Goal: Task Accomplishment & Management: Complete application form

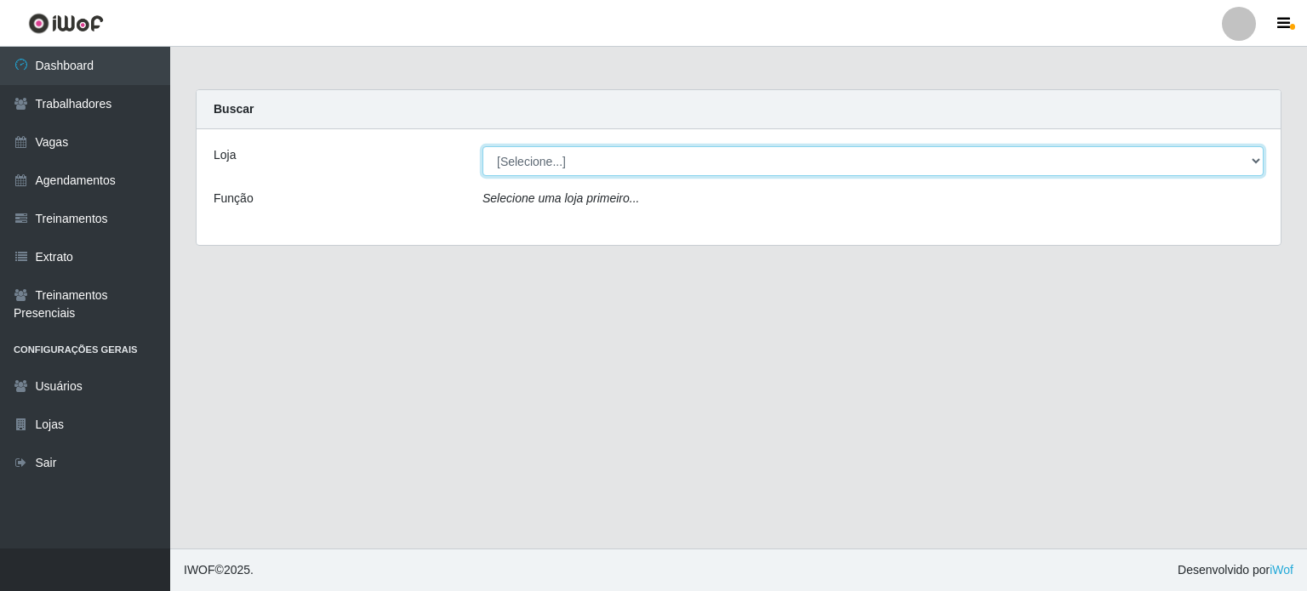
click at [539, 162] on select "[Selecione...] Corte Fácil - Unidade Planalto" at bounding box center [872, 161] width 781 height 30
select select "202"
click at [482, 146] on select "[Selecione...] Corte Fácil - Unidade Planalto" at bounding box center [872, 161] width 781 height 30
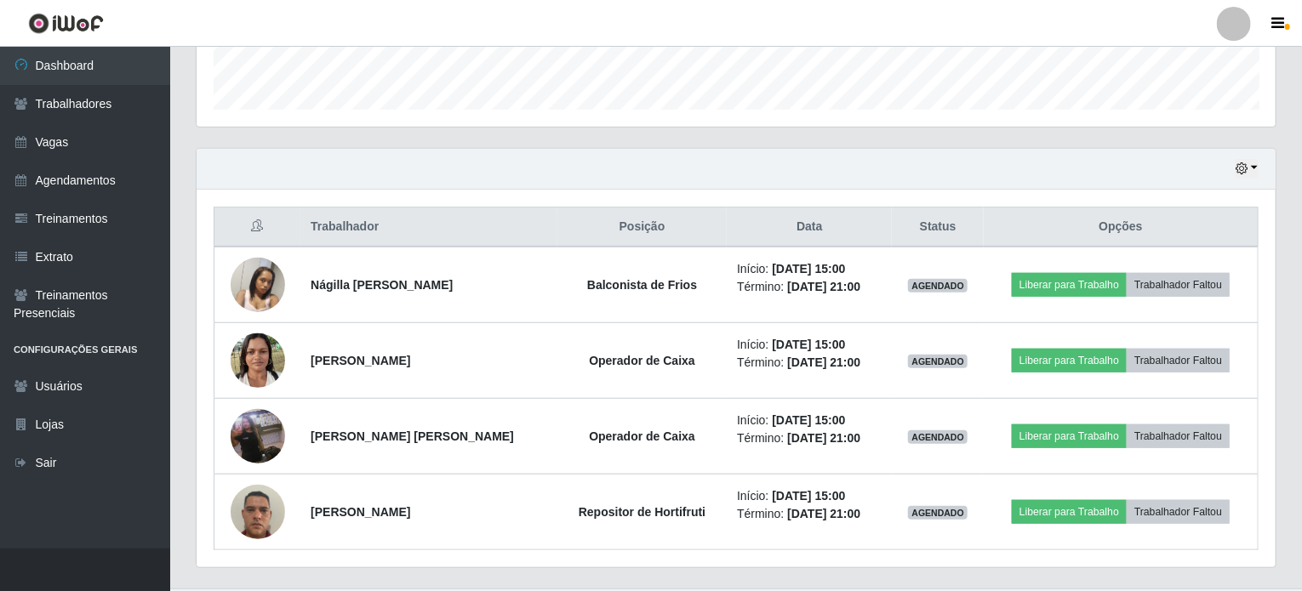
scroll to position [510, 0]
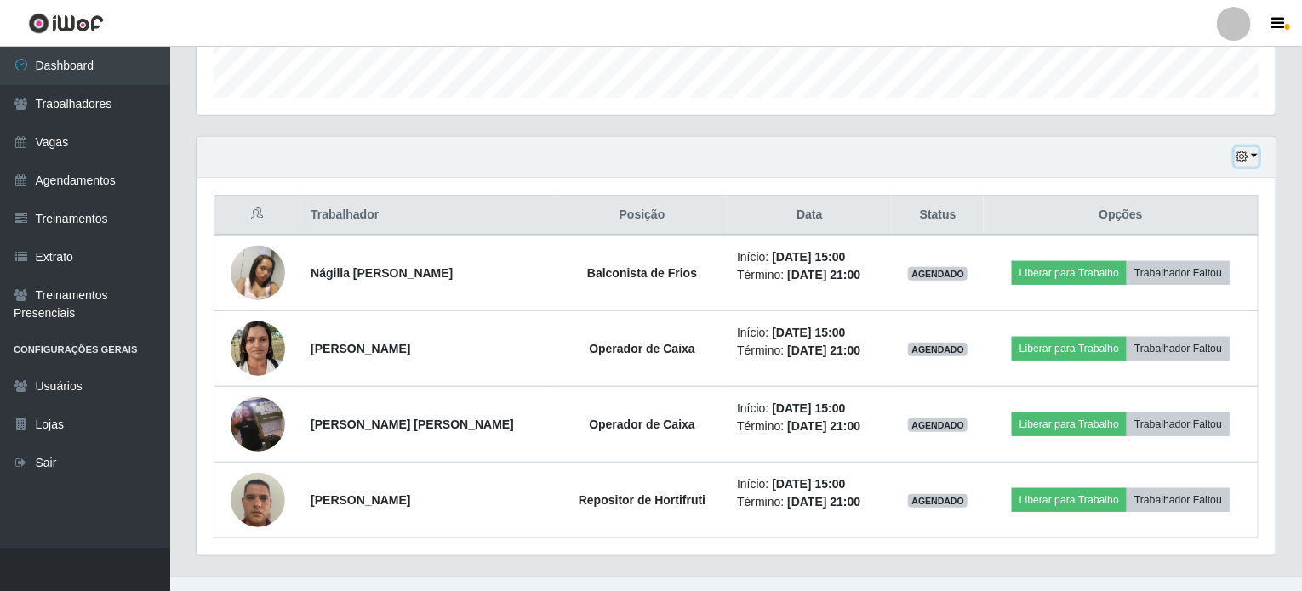
click at [1251, 156] on button "button" at bounding box center [1246, 157] width 24 height 20
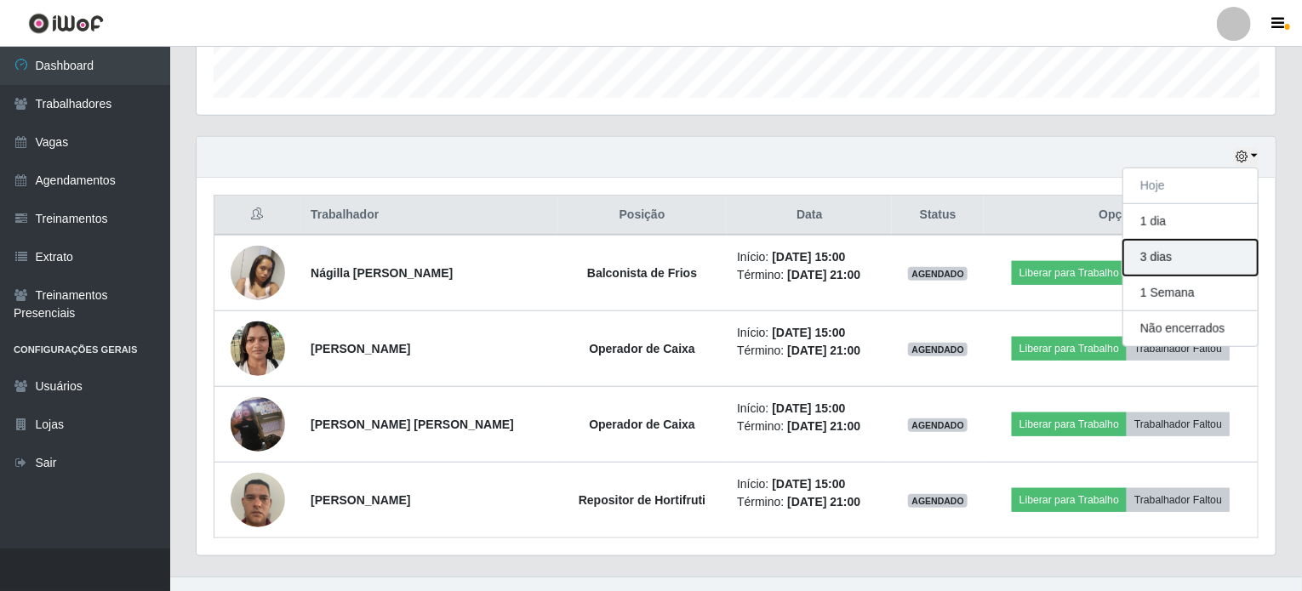
click at [1161, 261] on button "3 dias" at bounding box center [1190, 258] width 134 height 36
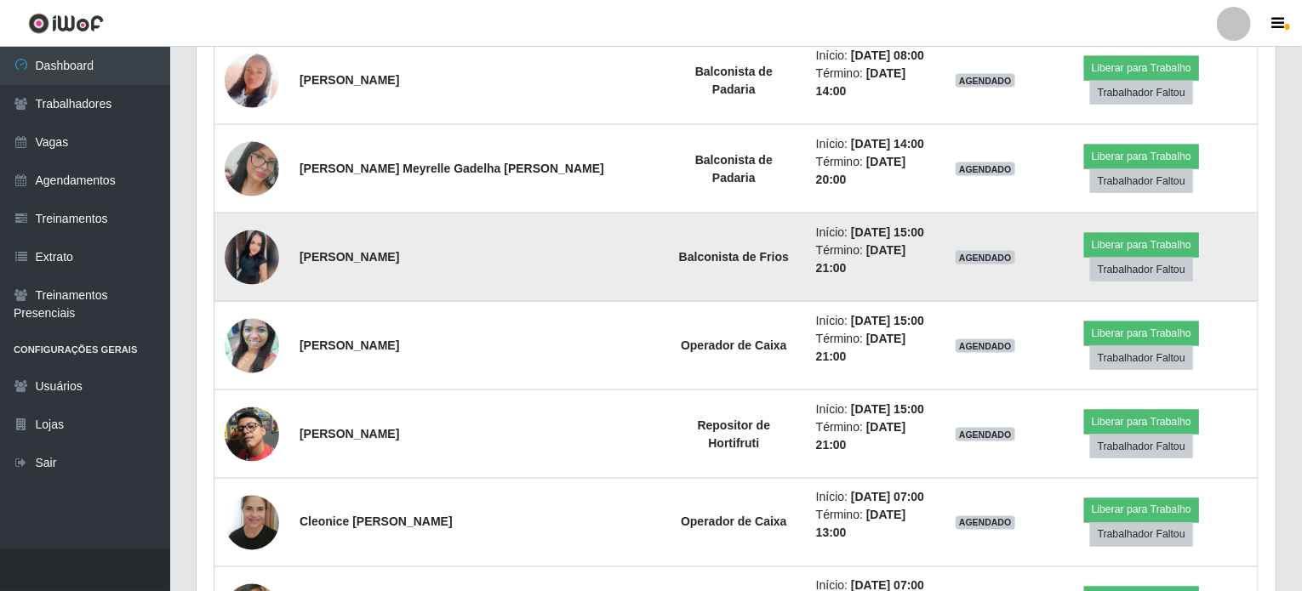
scroll to position [1191, 0]
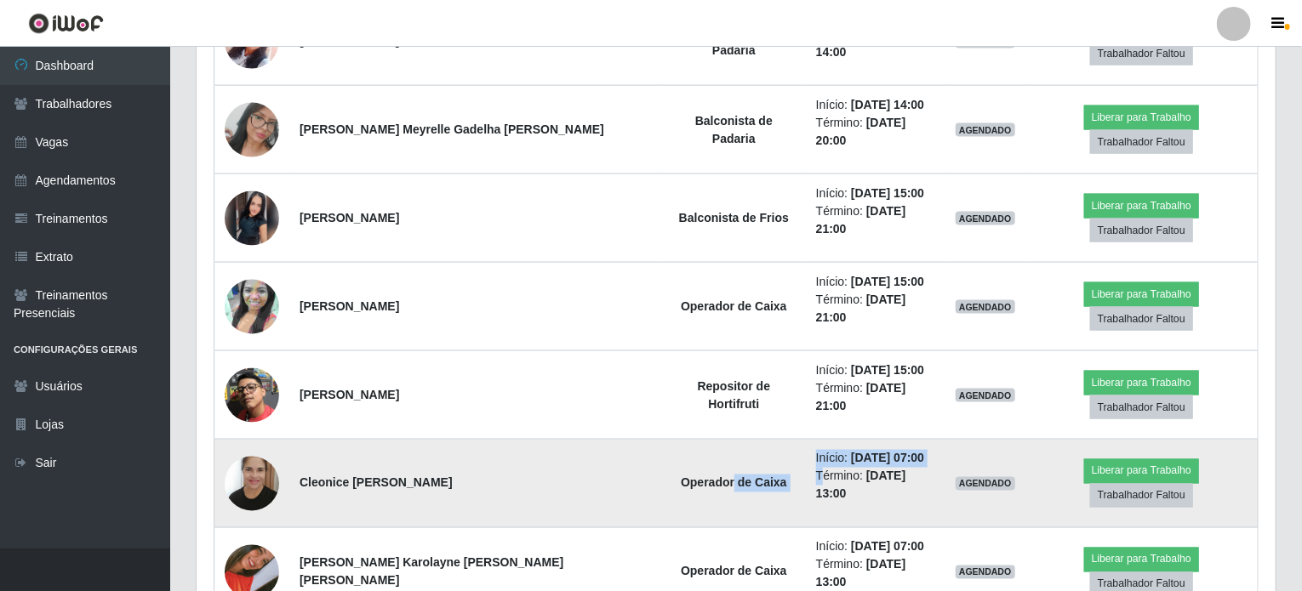
drag, startPoint x: 626, startPoint y: 350, endPoint x: 725, endPoint y: 356, distance: 98.8
click at [725, 440] on tr "Cleonice Marcelino de Lima Operador de Caixa Início: 27/08/2025, 07:00 Término:…" at bounding box center [736, 484] width 1044 height 88
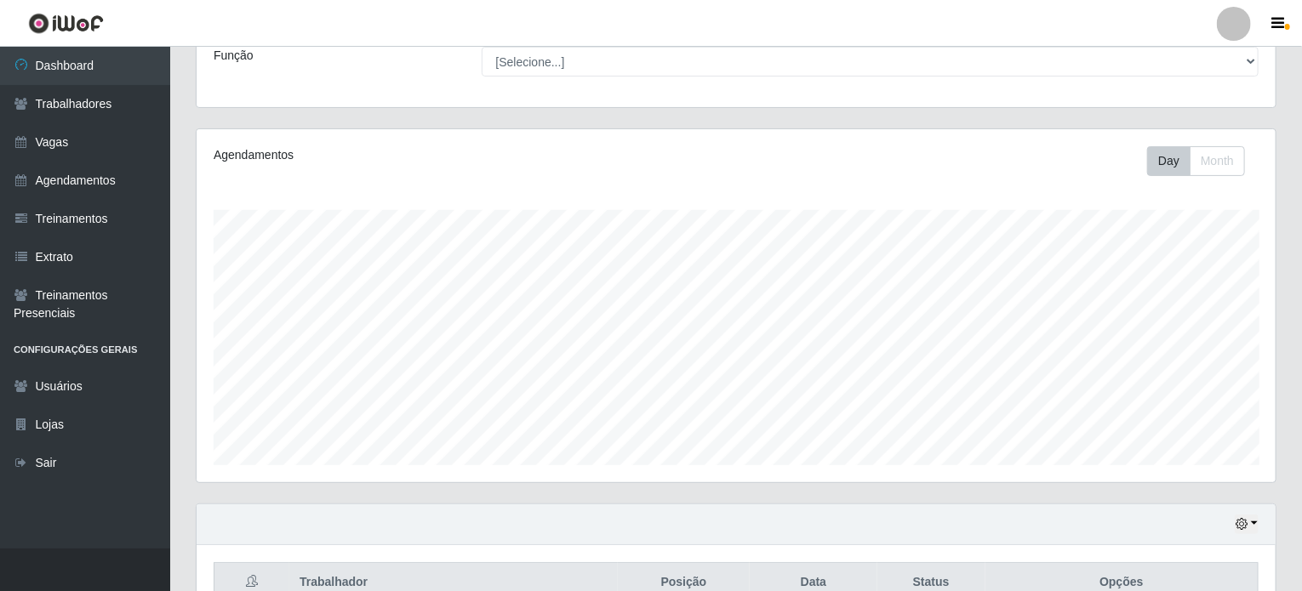
scroll to position [0, 0]
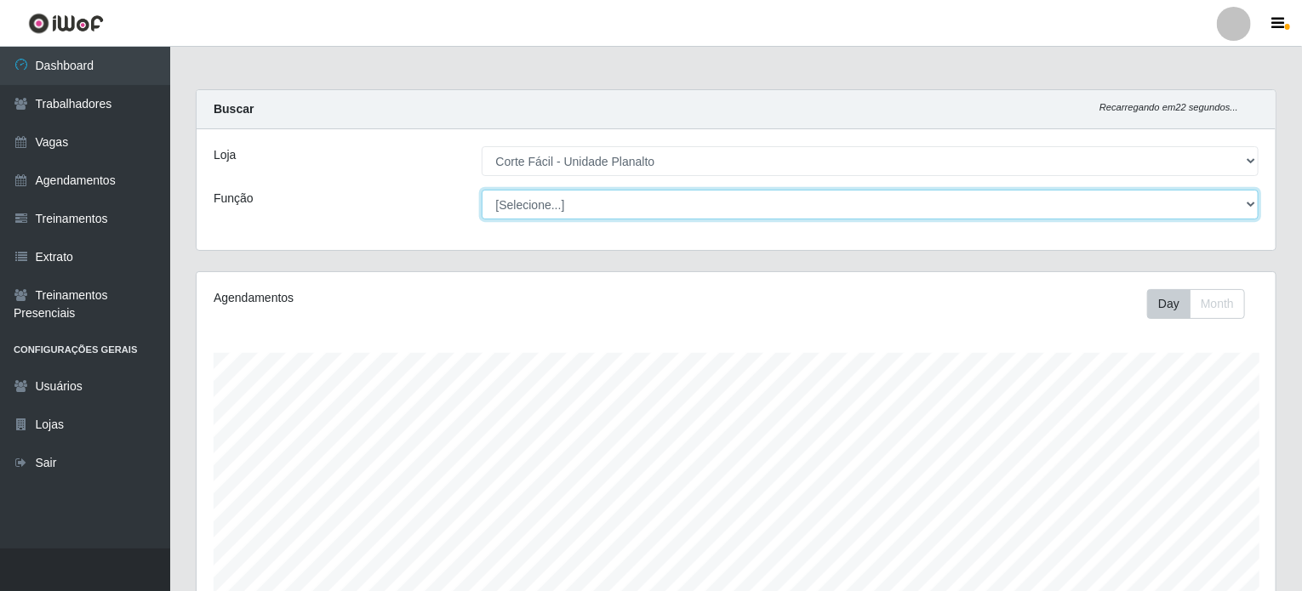
click at [1247, 199] on select "[Selecione...] ASG ASG + ASG ++ Auxiliar de Estacionamento Auxiliar de Estacion…" at bounding box center [871, 205] width 778 height 30
select select "22"
click at [482, 190] on select "[Selecione...] ASG ASG + ASG ++ Auxiliar de Estacionamento Auxiliar de Estacion…" at bounding box center [871, 205] width 778 height 30
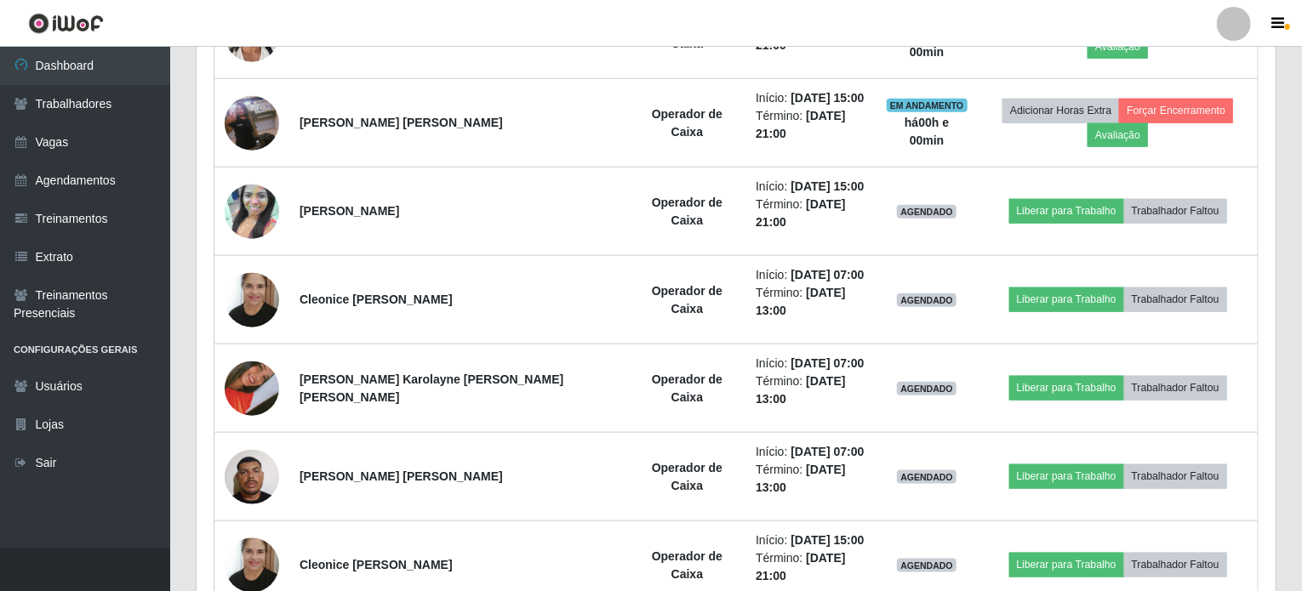
scroll to position [667, 0]
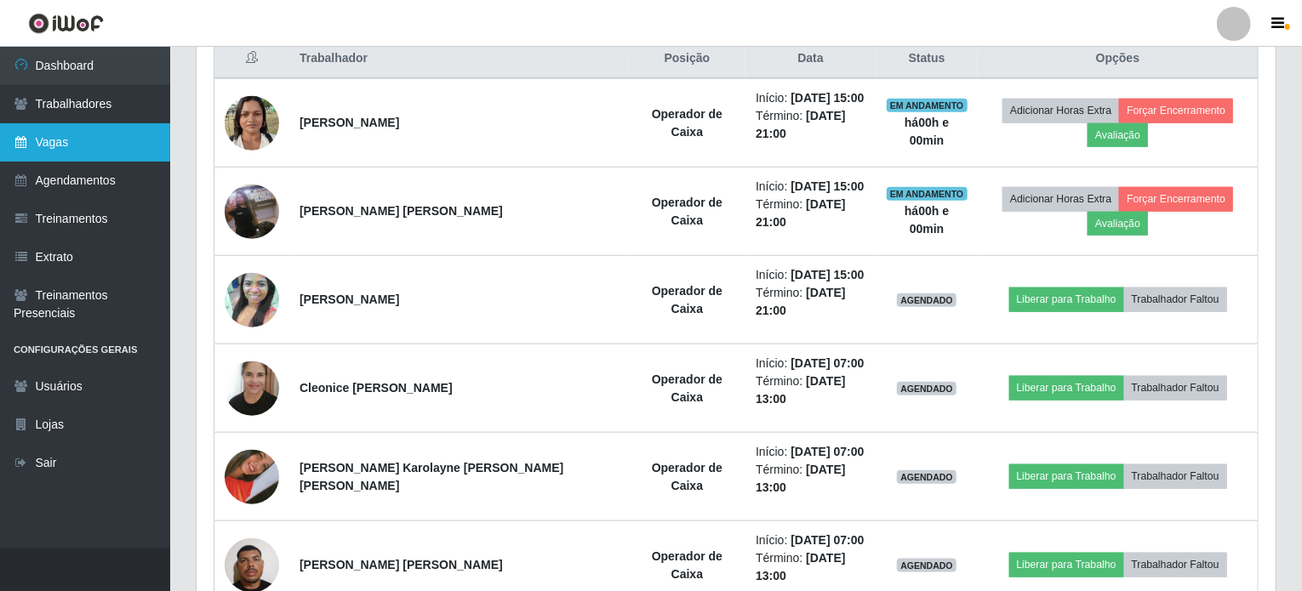
click at [28, 138] on link "Vagas" at bounding box center [85, 142] width 170 height 38
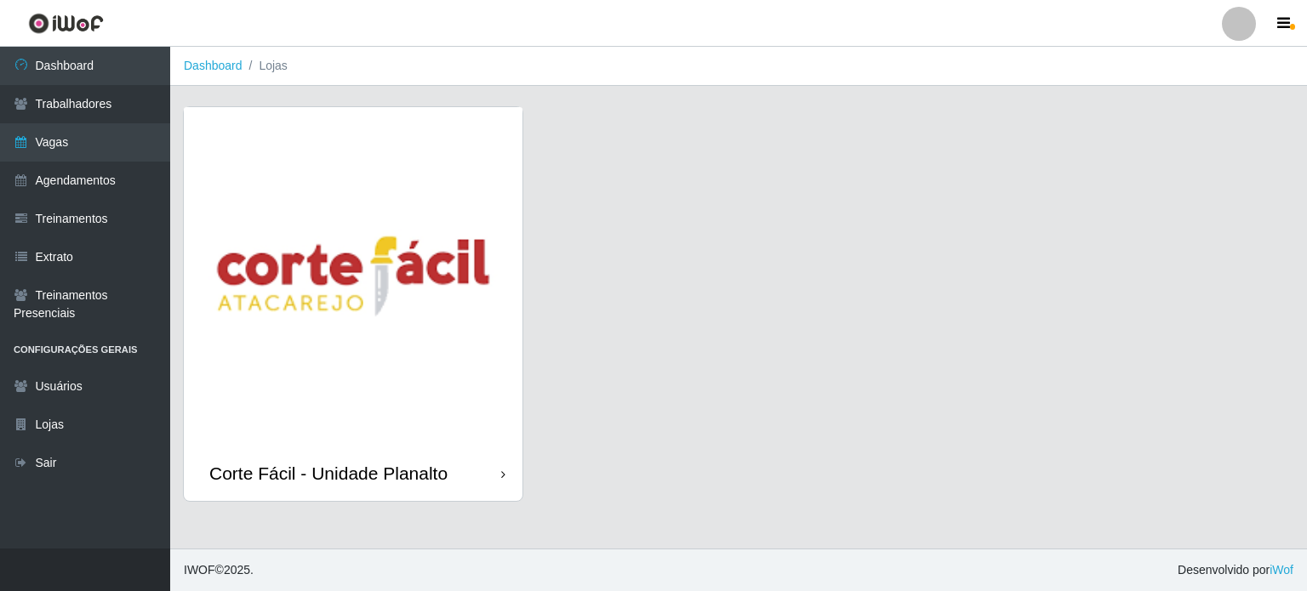
click at [422, 145] on img at bounding box center [353, 276] width 339 height 339
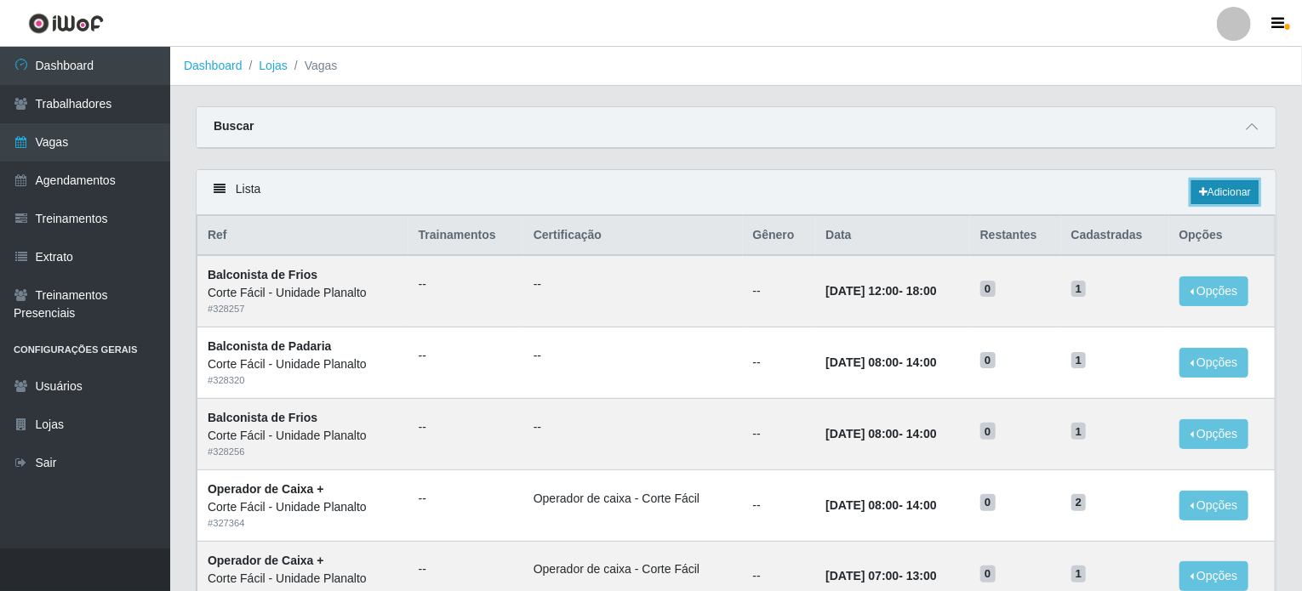
click at [1221, 199] on link "Adicionar" at bounding box center [1224, 192] width 67 height 24
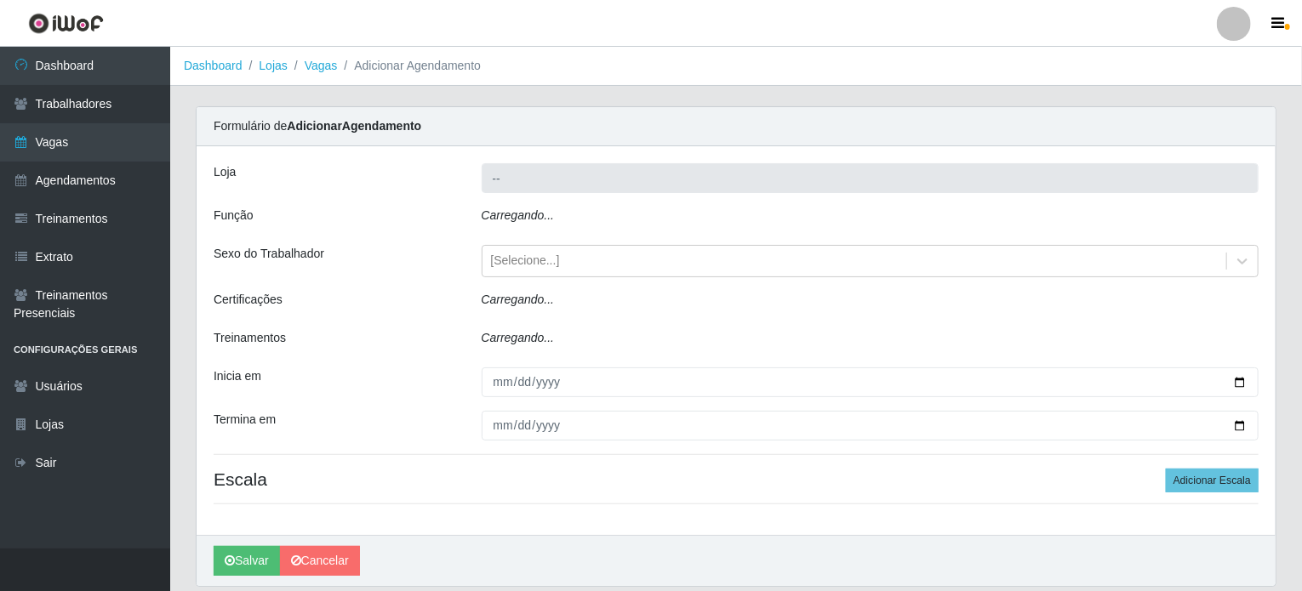
type input "Corte Fácil - Unidade Planalto"
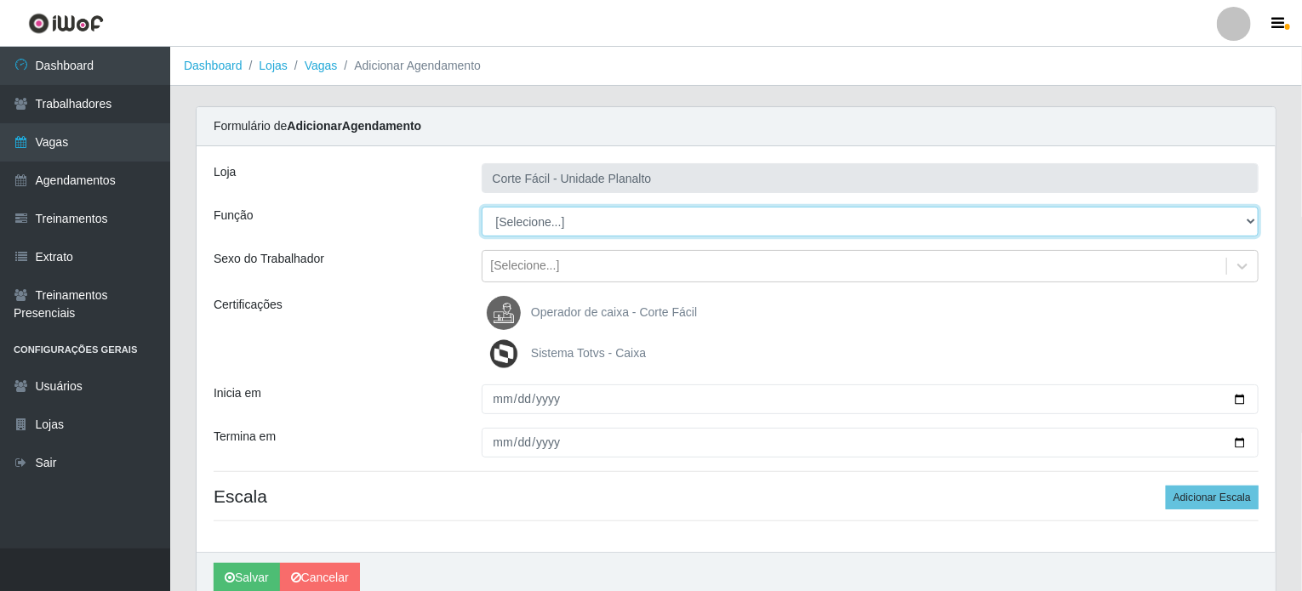
click at [551, 219] on select "[Selecione...] ASG ASG + ASG ++ Auxiliar de Estacionamento Auxiliar de Estacion…" at bounding box center [871, 222] width 778 height 30
select select "22"
click at [482, 207] on select "[Selecione...] ASG ASG + ASG ++ Auxiliar de Estacionamento Auxiliar de Estacion…" at bounding box center [871, 222] width 778 height 30
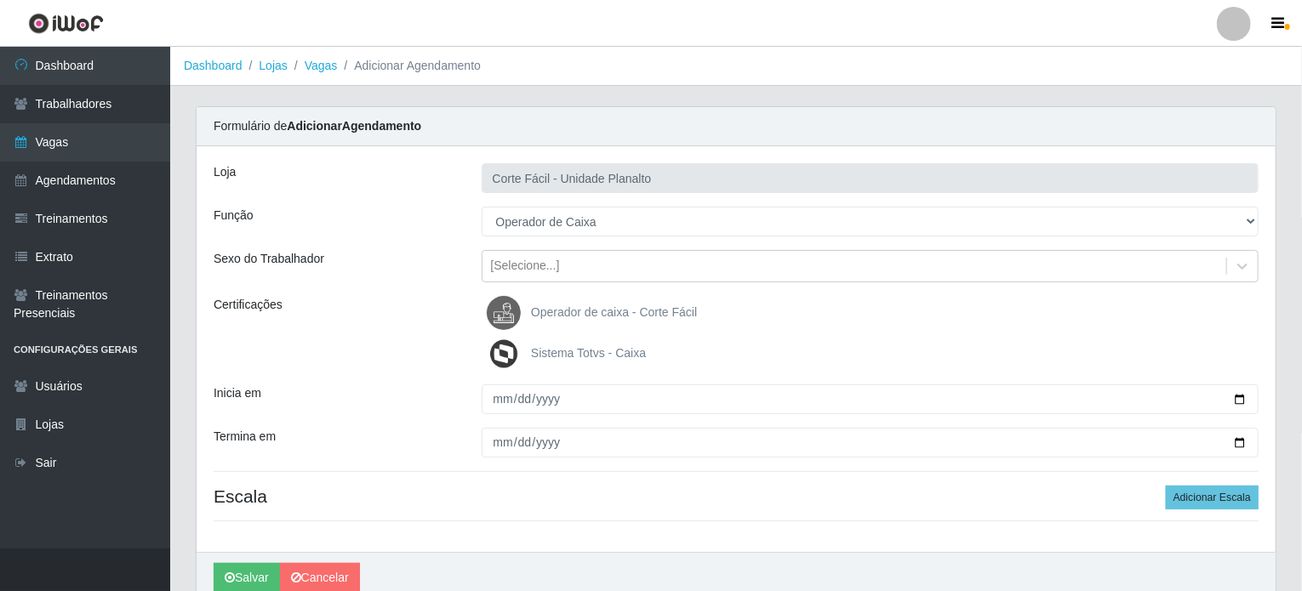
click at [554, 312] on span "Operador de caixa - Corte Fácil" at bounding box center [614, 312] width 166 height 14
click at [0, 0] on input "Operador de caixa - Corte Fácil" at bounding box center [0, 0] width 0 height 0
click at [565, 353] on span "Sistema Totvs - Caixa" at bounding box center [588, 353] width 115 height 14
click at [0, 0] on input "Sistema Totvs - Caixa" at bounding box center [0, 0] width 0 height 0
click at [616, 346] on span "Sistema Totvs - Caixa" at bounding box center [588, 353] width 115 height 14
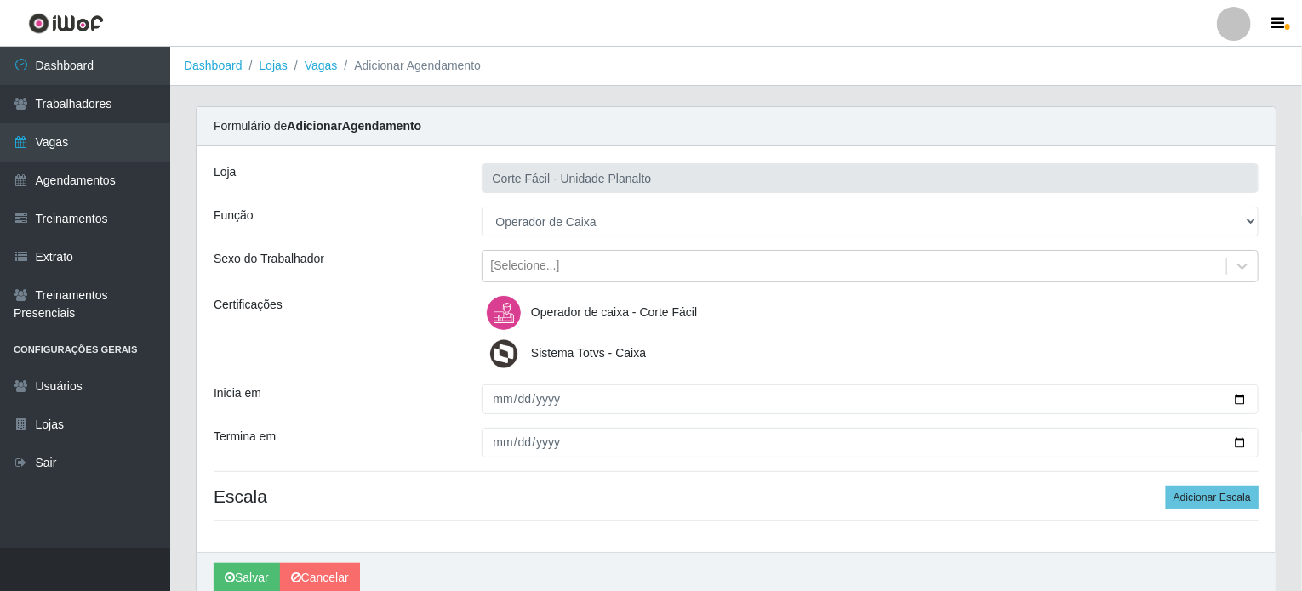
click at [0, 0] on input "Sistema Totvs - Caixa" at bounding box center [0, 0] width 0 height 0
click at [616, 346] on span "Sistema Totvs - Caixa" at bounding box center [588, 353] width 115 height 14
click at [0, 0] on input "Sistema Totvs - Caixa" at bounding box center [0, 0] width 0 height 0
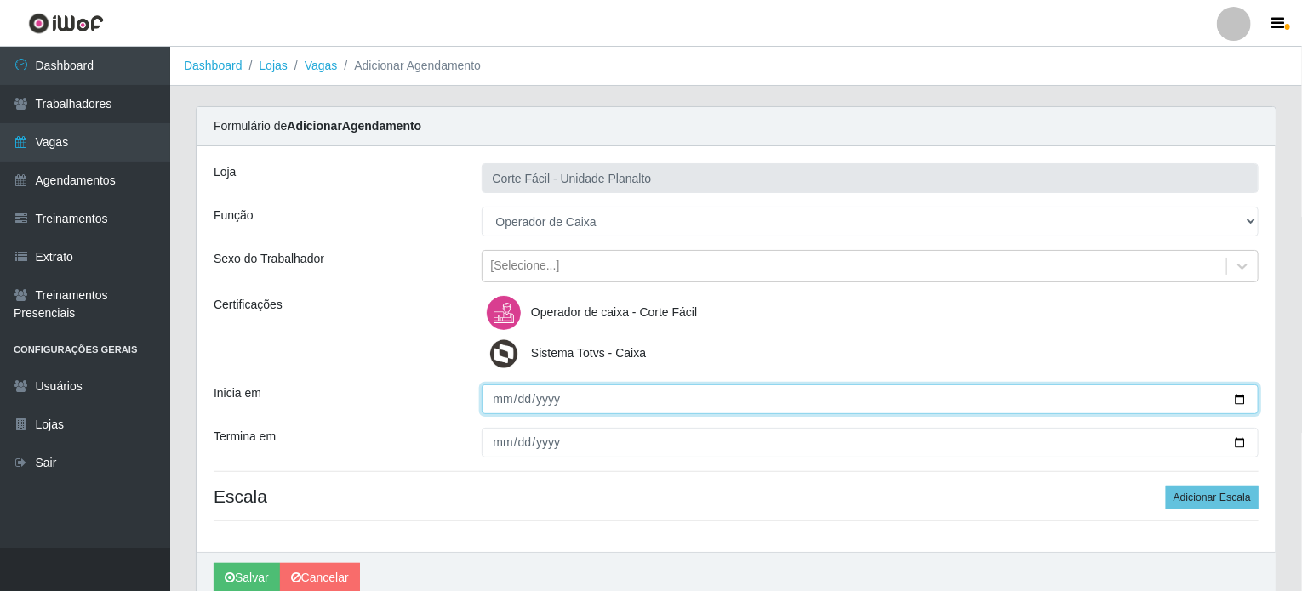
click at [1240, 394] on input "Inicia em" at bounding box center [871, 400] width 778 height 30
type input "2025-08-27"
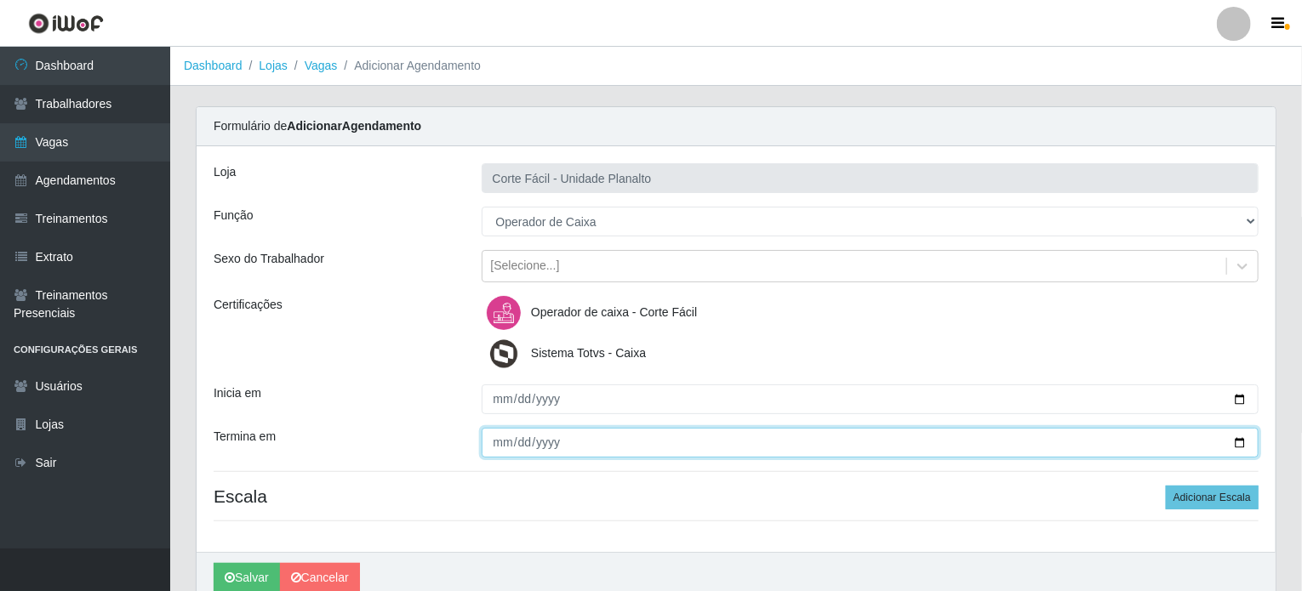
click at [1242, 436] on input "Termina em" at bounding box center [871, 443] width 778 height 30
type input "2025-08-27"
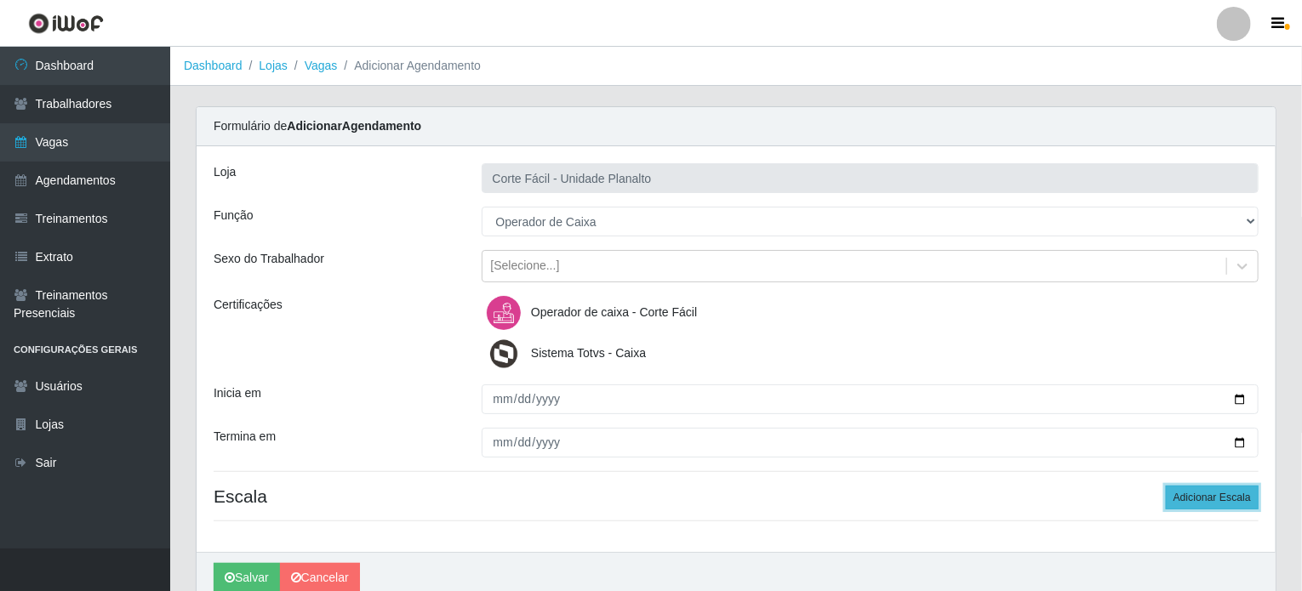
click at [1188, 495] on button "Adicionar Escala" at bounding box center [1211, 498] width 93 height 24
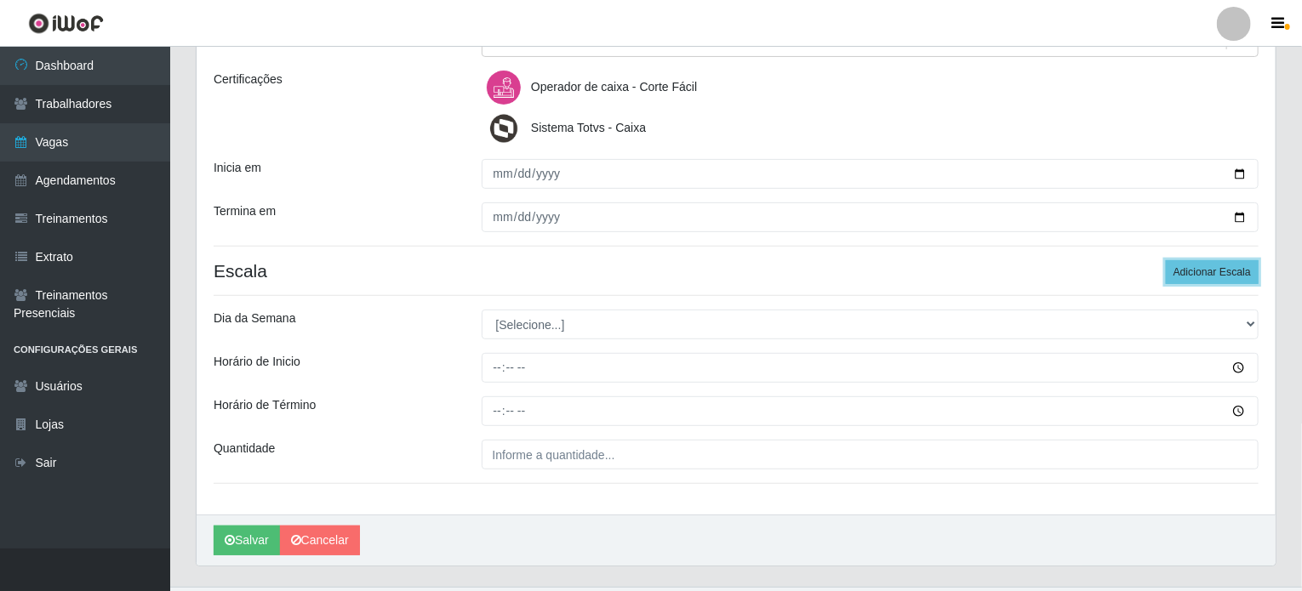
scroll to position [255, 0]
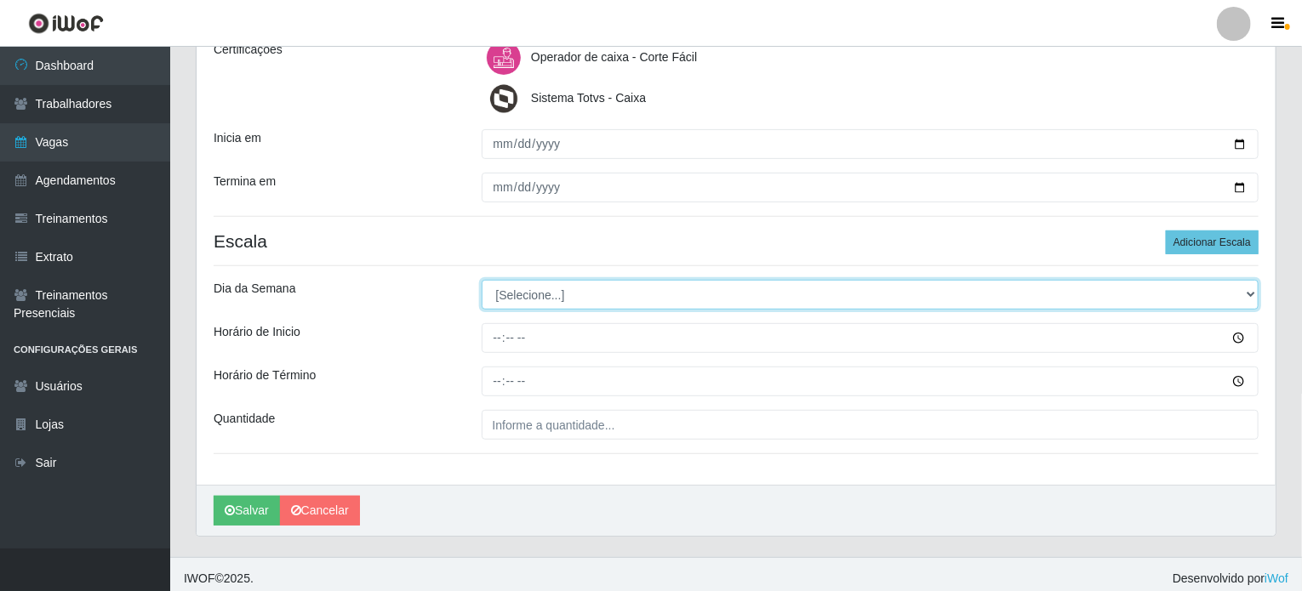
click at [518, 298] on select "[Selecione...] Segunda Terça Quarta Quinta Sexta Sábado Domingo" at bounding box center [871, 295] width 778 height 30
select select "3"
click at [482, 280] on select "[Selecione...] Segunda Terça Quarta Quinta Sexta Sábado Domingo" at bounding box center [871, 295] width 778 height 30
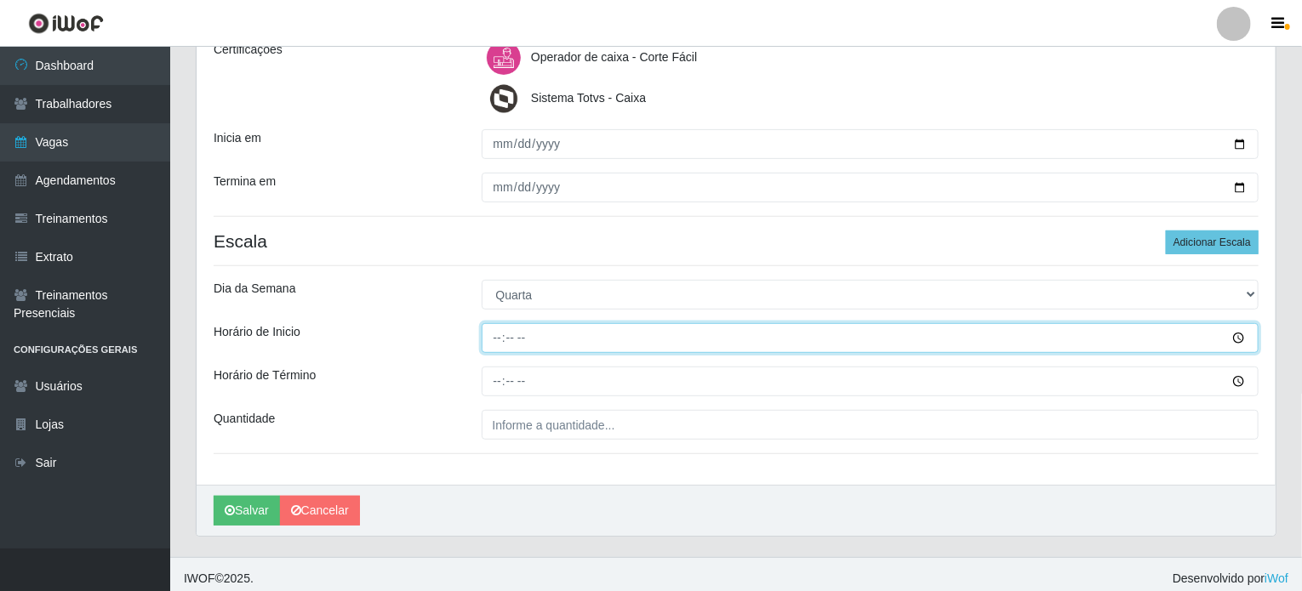
click at [493, 336] on input "Horário de Inicio" at bounding box center [871, 338] width 778 height 30
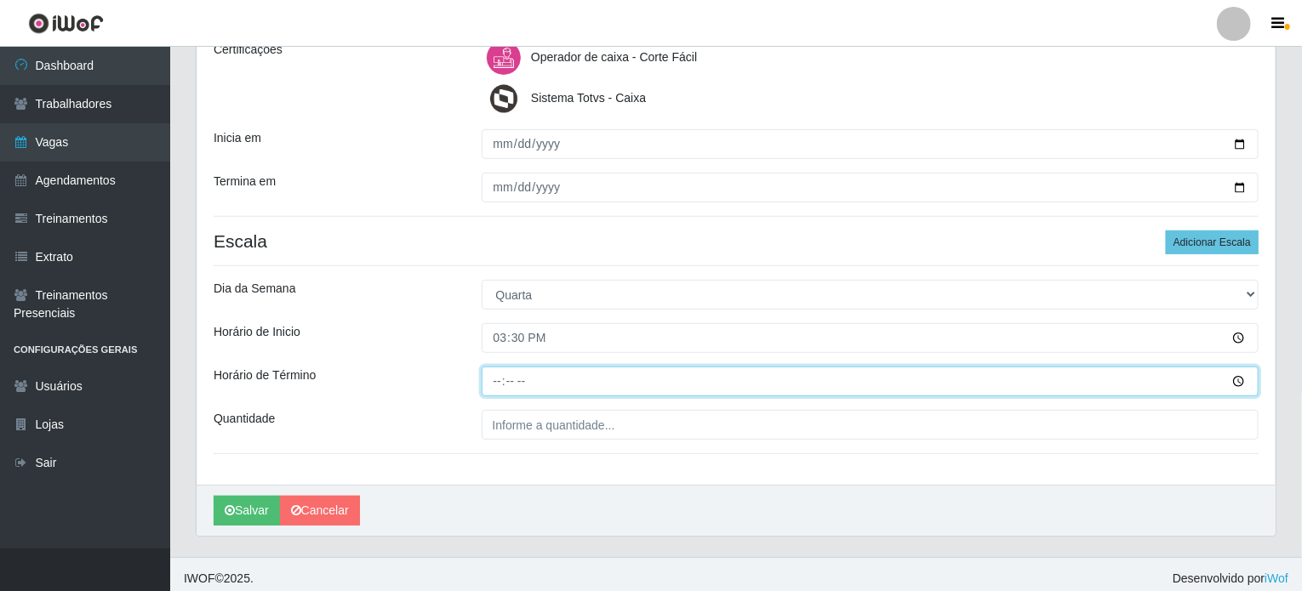
click at [493, 380] on input "Horário de Término" at bounding box center [871, 382] width 778 height 30
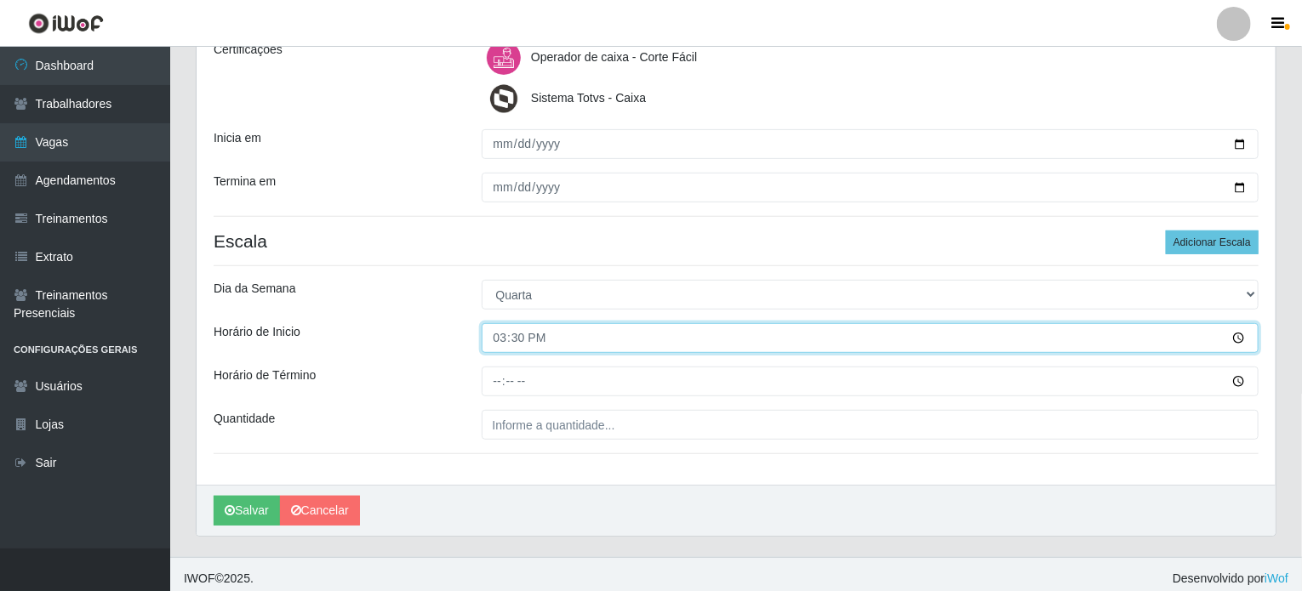
click at [502, 338] on input "15:30" at bounding box center [871, 338] width 778 height 30
type input "15:00"
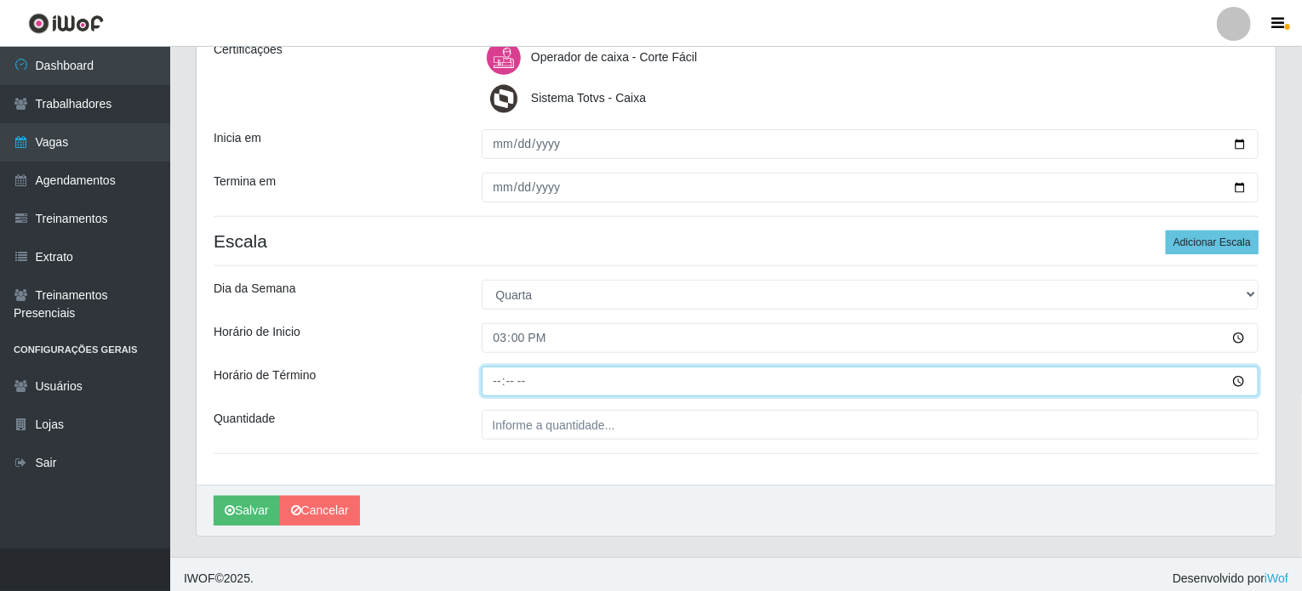
click at [493, 385] on input "Horário de Término" at bounding box center [871, 382] width 778 height 30
type input "21:00"
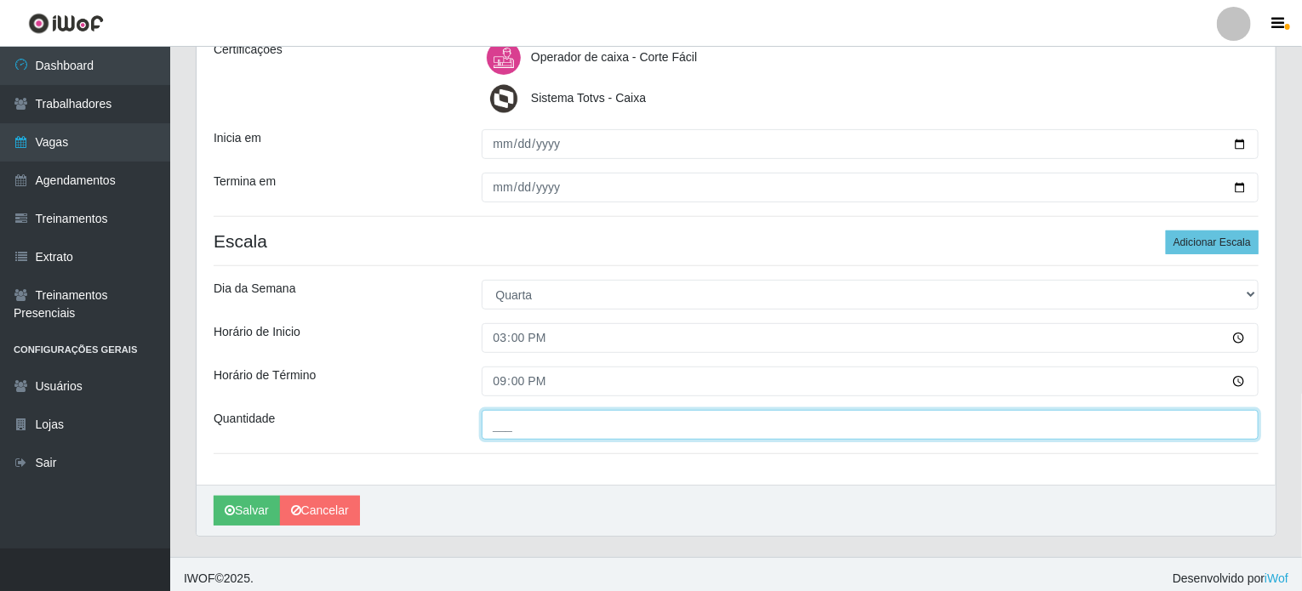
click at [513, 426] on input "___" at bounding box center [871, 425] width 778 height 30
type input "02_"
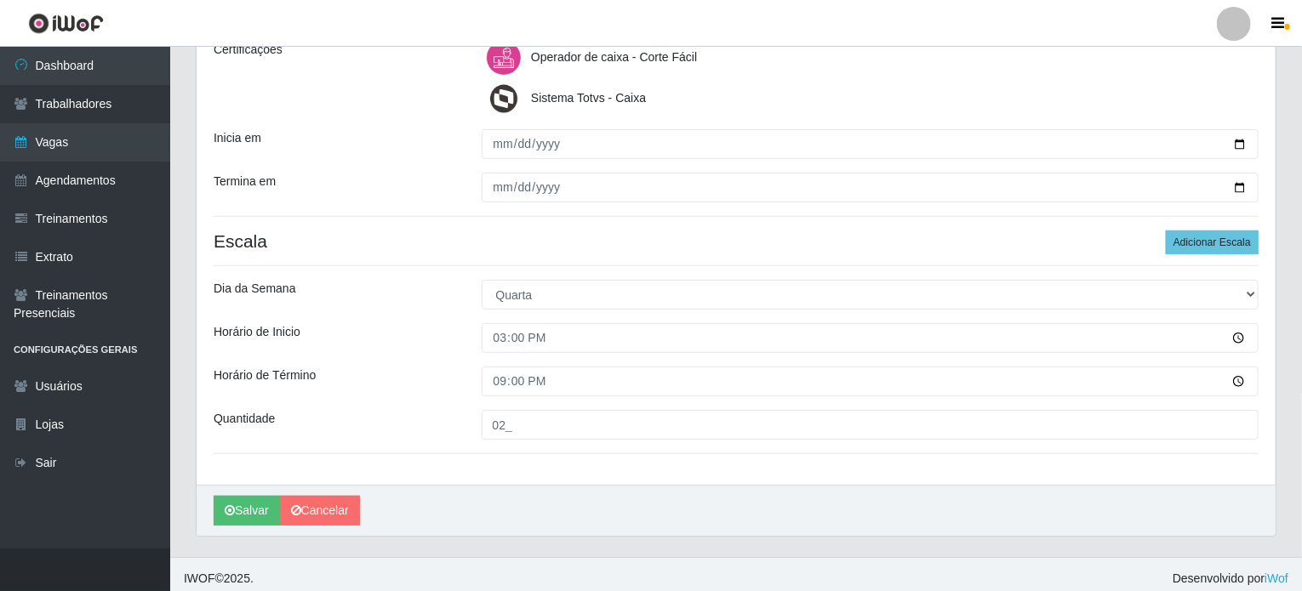
click at [347, 173] on div "Termina em" at bounding box center [335, 188] width 268 height 30
click at [244, 512] on button "Salvar" at bounding box center [247, 511] width 66 height 30
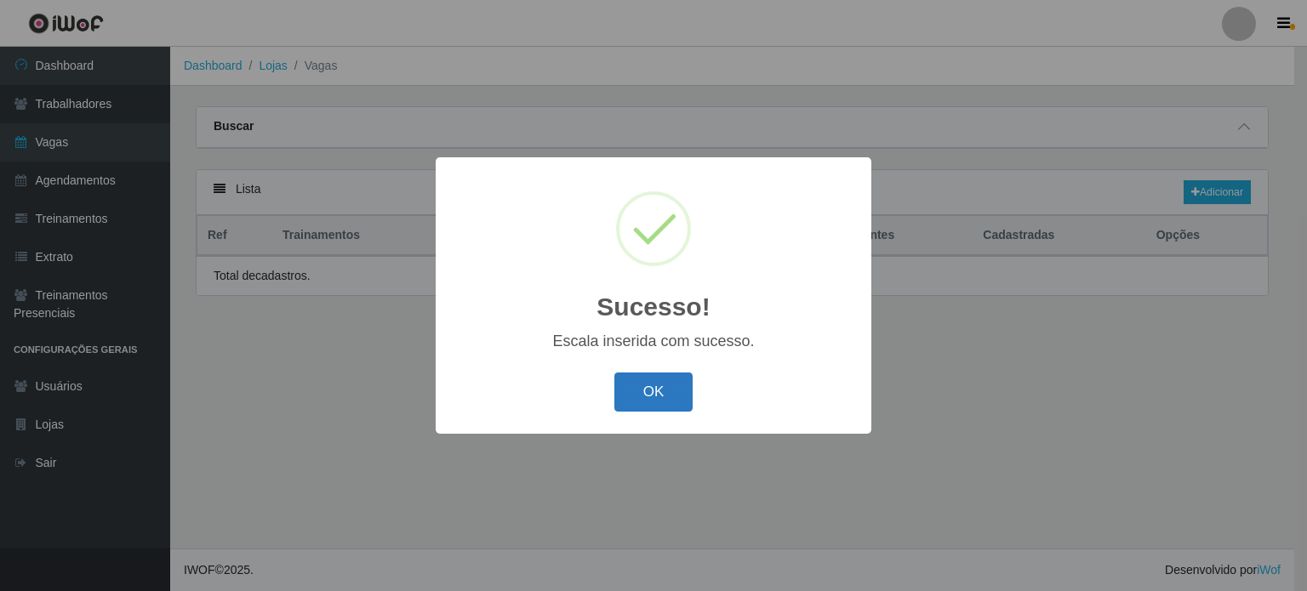
click at [659, 394] on button "OK" at bounding box center [653, 393] width 79 height 40
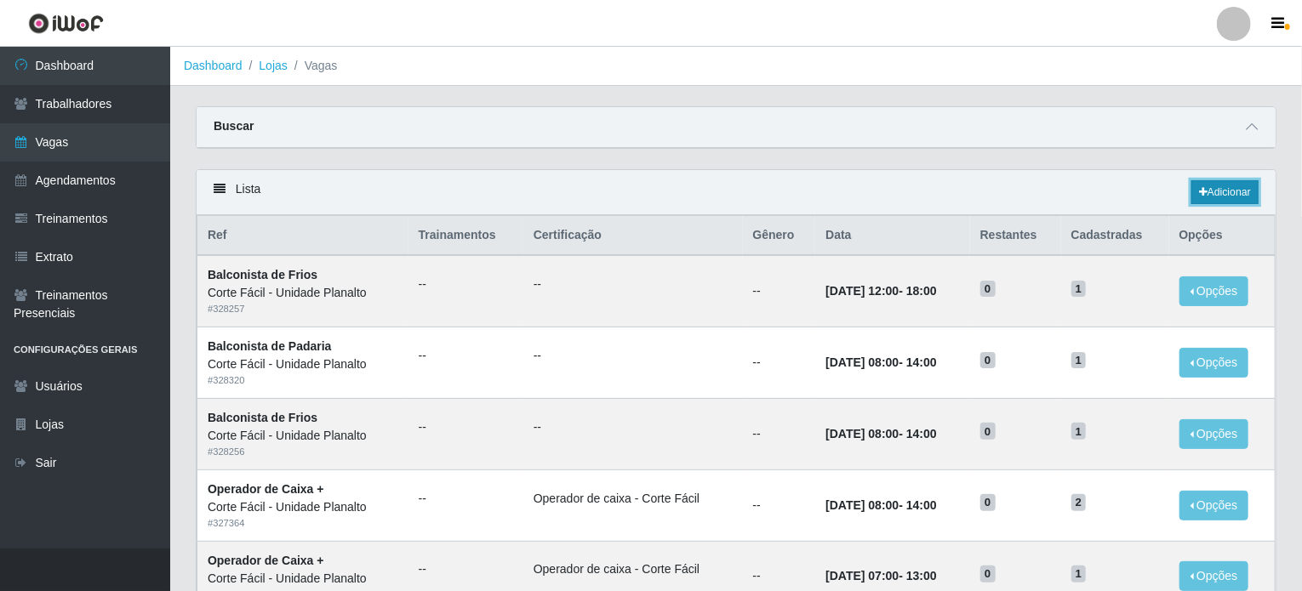
click at [1236, 191] on link "Adicionar" at bounding box center [1224, 192] width 67 height 24
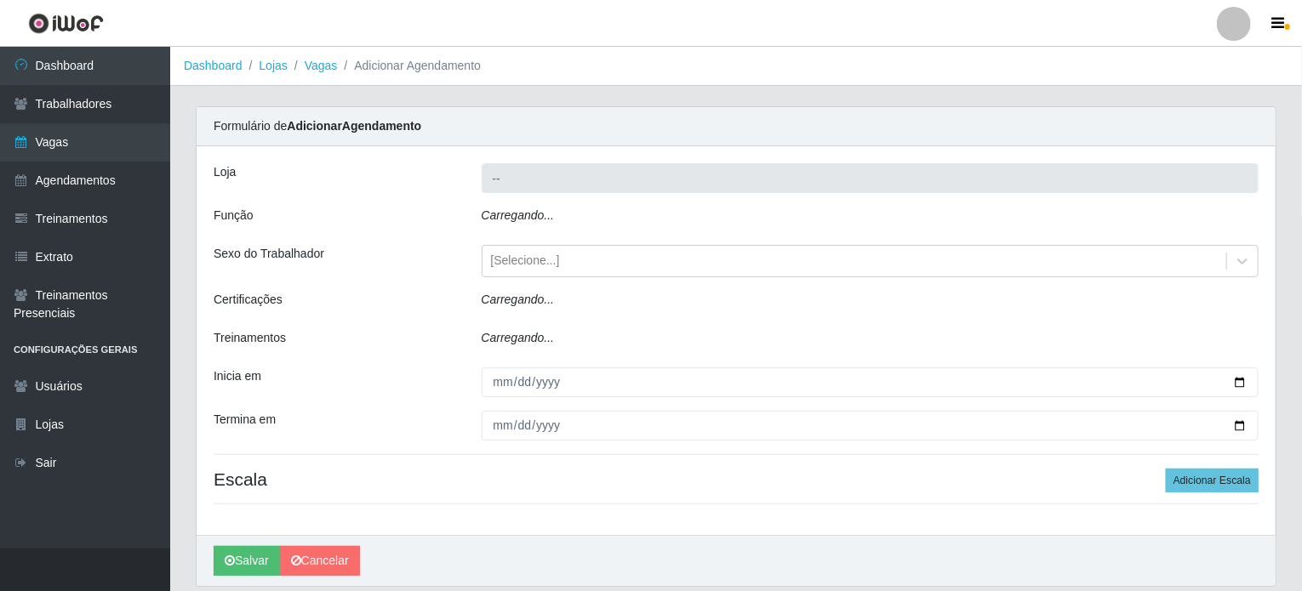
type input "Corte Fácil - Unidade Planalto"
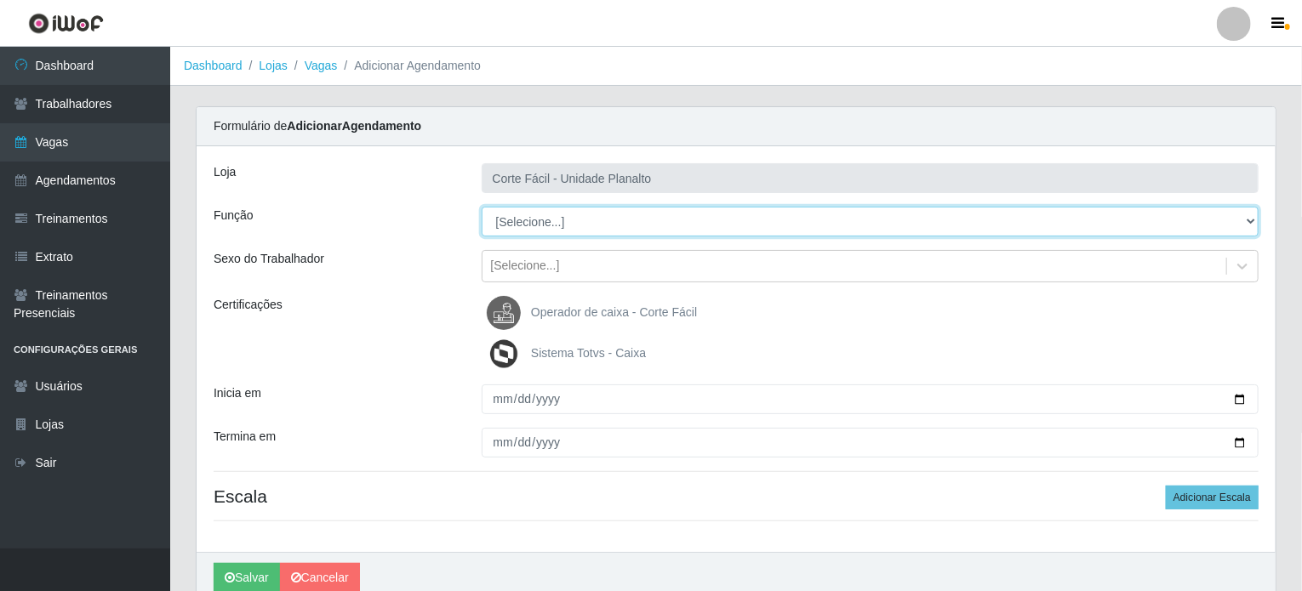
click at [521, 221] on select "[Selecione...] ASG ASG + ASG ++ Auxiliar de Estacionamento Auxiliar de Estacion…" at bounding box center [871, 222] width 778 height 30
select select "22"
click at [482, 207] on select "[Selecione...] ASG ASG + ASG ++ Auxiliar de Estacionamento Auxiliar de Estacion…" at bounding box center [871, 222] width 778 height 30
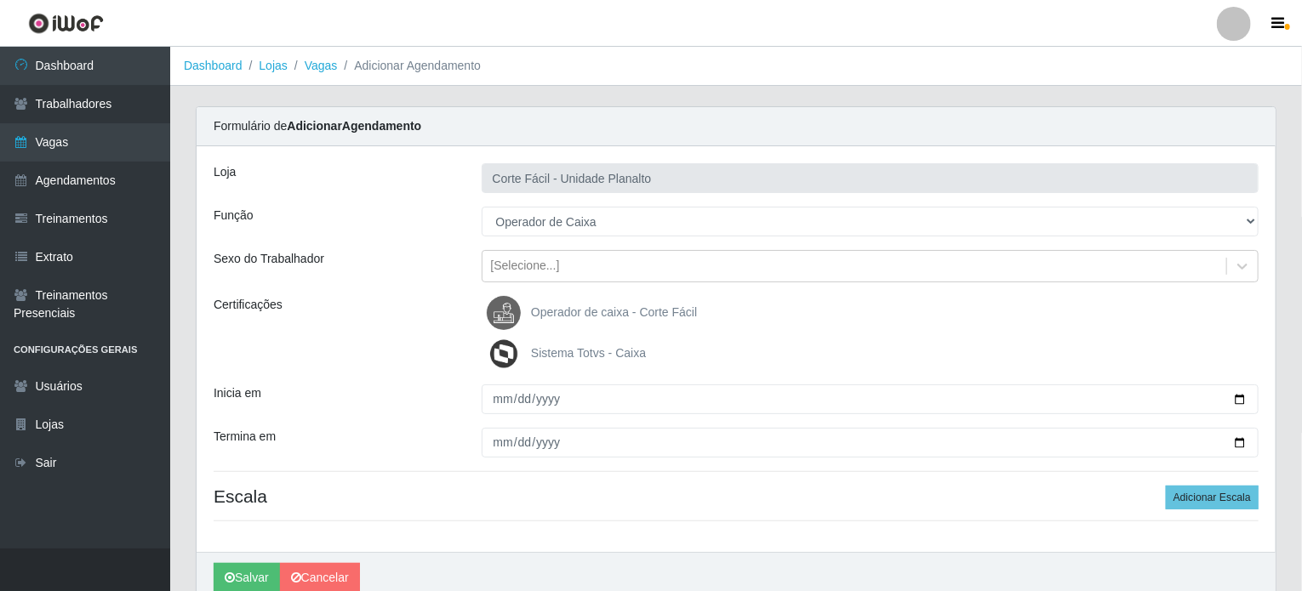
click at [570, 315] on span "Operador de caixa - Corte Fácil" at bounding box center [614, 312] width 166 height 14
click at [0, 0] on input "Operador de caixa - Corte Fácil" at bounding box center [0, 0] width 0 height 0
click at [580, 354] on span "Sistema Totvs - Caixa" at bounding box center [588, 353] width 115 height 14
click at [0, 0] on input "Sistema Totvs - Caixa" at bounding box center [0, 0] width 0 height 0
click at [567, 305] on span "Operador de caixa - Corte Fácil" at bounding box center [614, 312] width 166 height 14
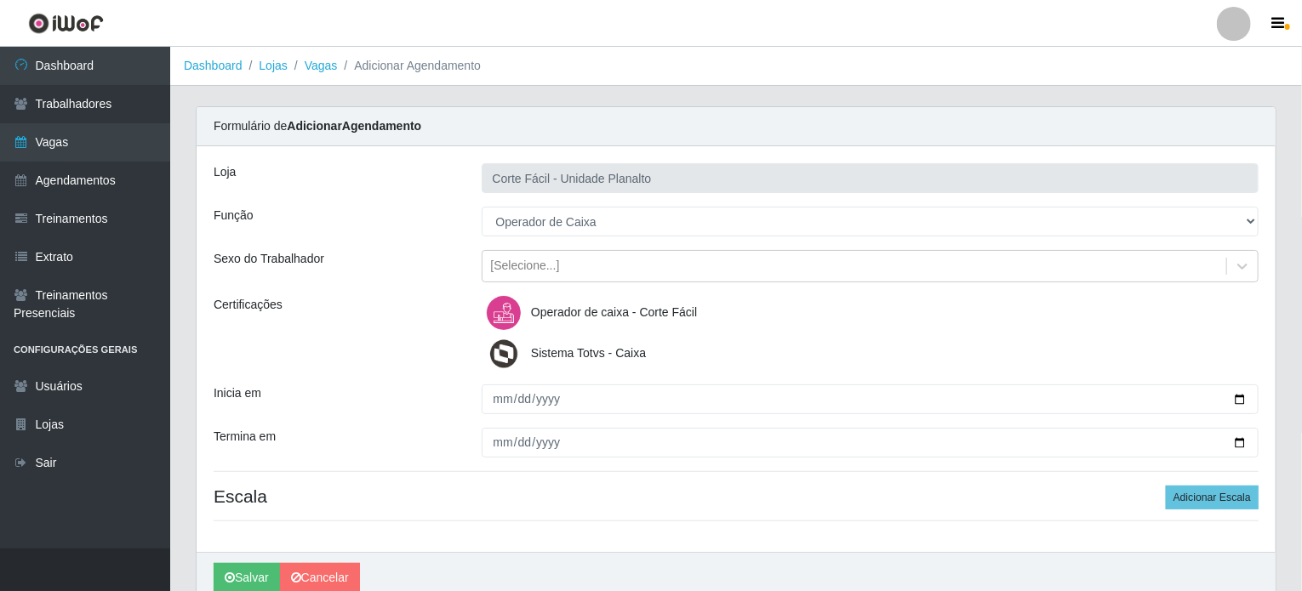
click at [0, 0] on input "Operador de caixa - Corte Fácil" at bounding box center [0, 0] width 0 height 0
click at [567, 305] on span "Operador de caixa - Corte Fácil" at bounding box center [614, 312] width 166 height 14
click at [0, 0] on input "Operador de caixa - Corte Fácil" at bounding box center [0, 0] width 0 height 0
click at [566, 350] on span "Sistema Totvs - Caixa" at bounding box center [588, 353] width 115 height 14
click at [0, 0] on input "Sistema Totvs - Caixa" at bounding box center [0, 0] width 0 height 0
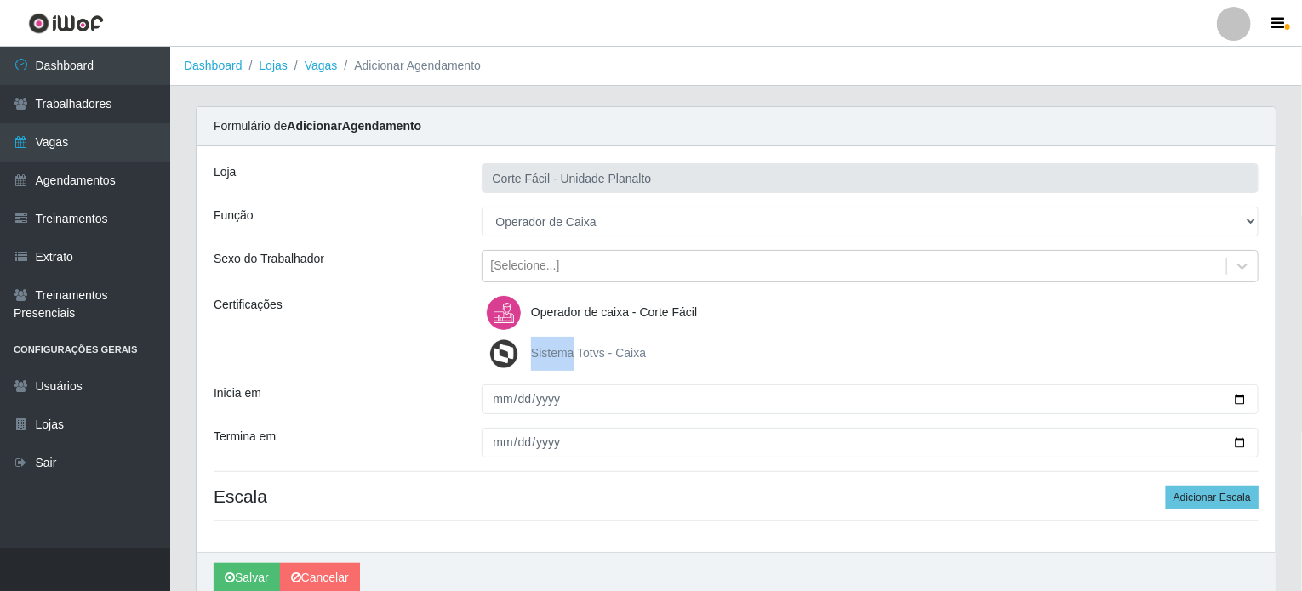
click at [566, 350] on span "Sistema Totvs - Caixa" at bounding box center [588, 353] width 115 height 14
click at [0, 0] on input "Sistema Totvs - Caixa" at bounding box center [0, 0] width 0 height 0
click at [651, 357] on div "Sistema Totvs - Caixa" at bounding box center [871, 354] width 778 height 34
click at [619, 346] on span "Sistema Totvs - Caixa" at bounding box center [588, 353] width 115 height 14
click at [0, 0] on input "Sistema Totvs - Caixa" at bounding box center [0, 0] width 0 height 0
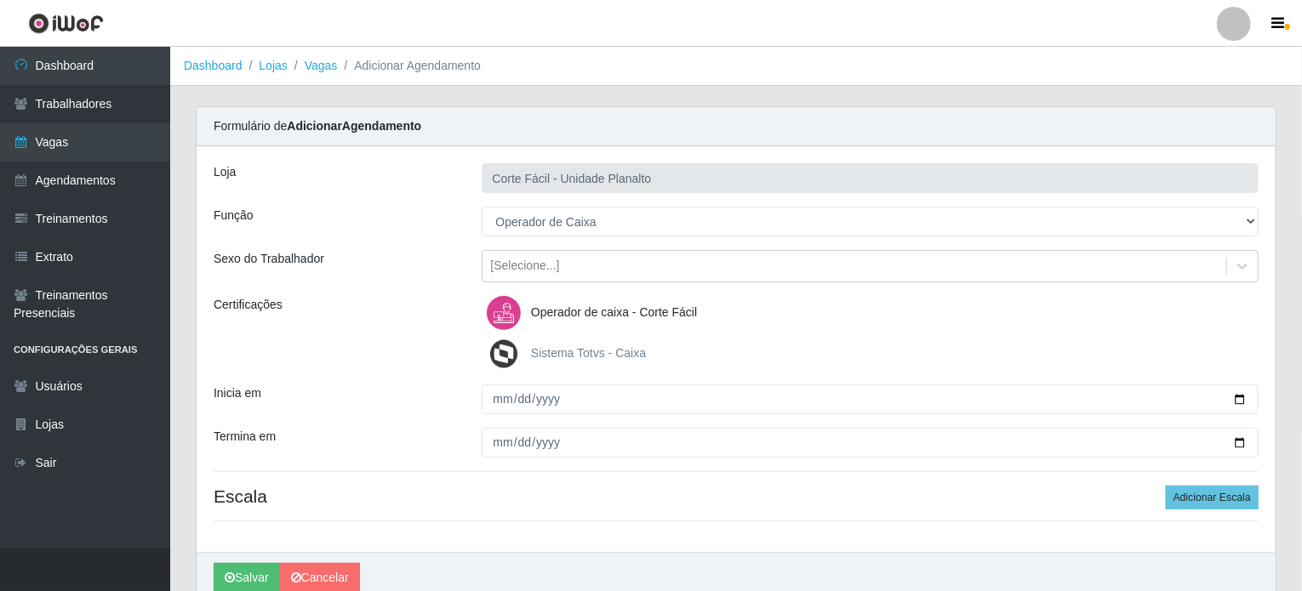
click at [622, 346] on span "Sistema Totvs - Caixa" at bounding box center [588, 353] width 115 height 14
click at [0, 0] on input "Sistema Totvs - Caixa" at bounding box center [0, 0] width 0 height 0
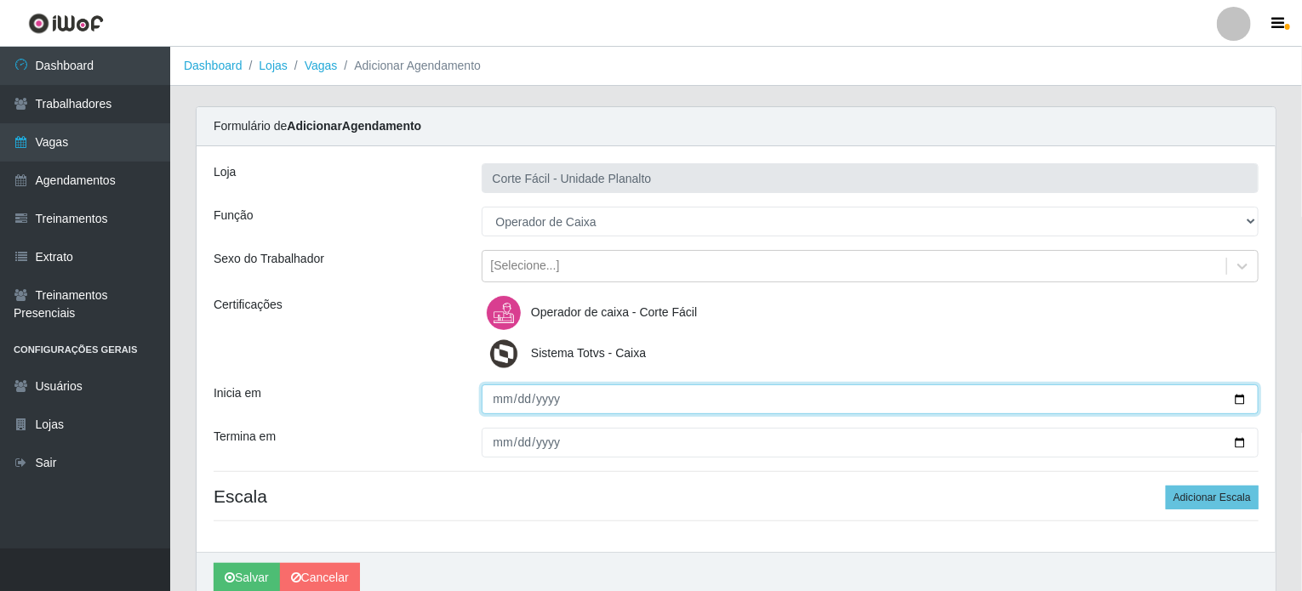
click at [1240, 400] on input "Inicia em" at bounding box center [871, 400] width 778 height 30
type input "2025-08-27"
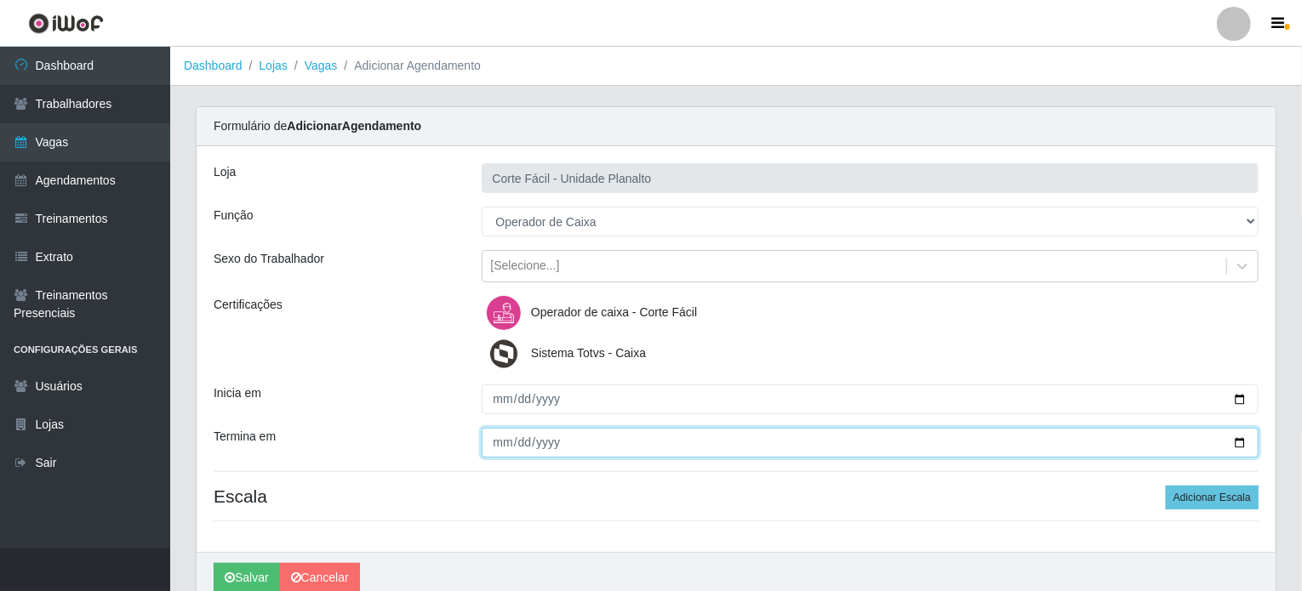
click at [1239, 444] on input "Termina em" at bounding box center [871, 443] width 778 height 30
type input "2025-08-27"
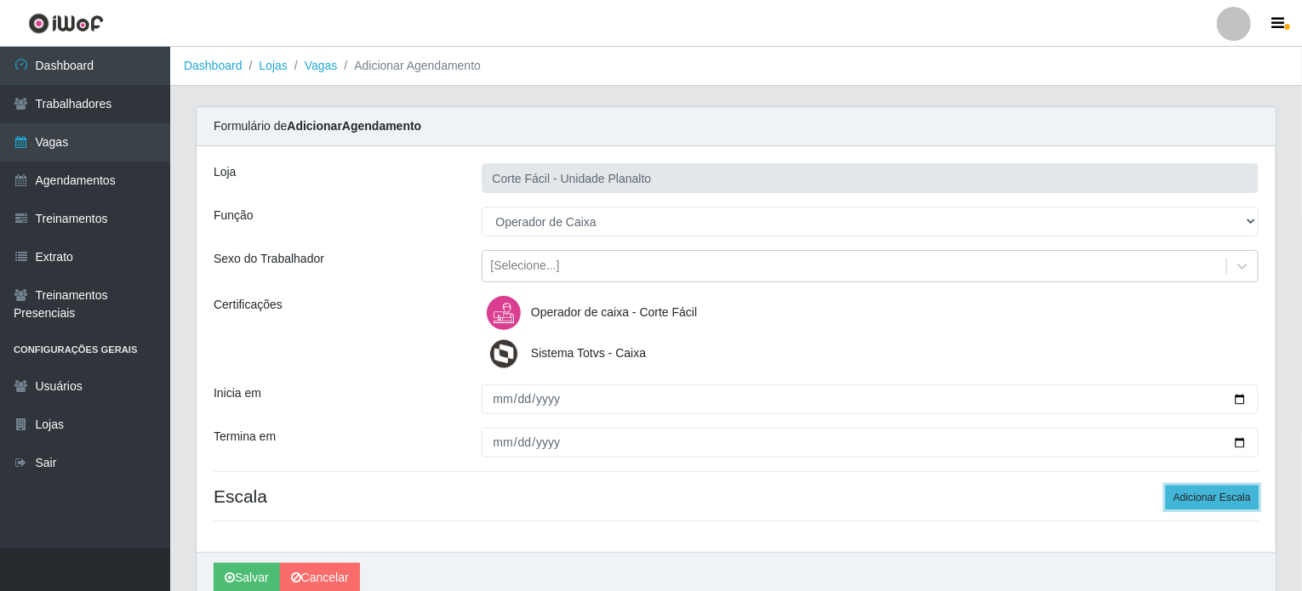
click at [1179, 501] on button "Adicionar Escala" at bounding box center [1211, 498] width 93 height 24
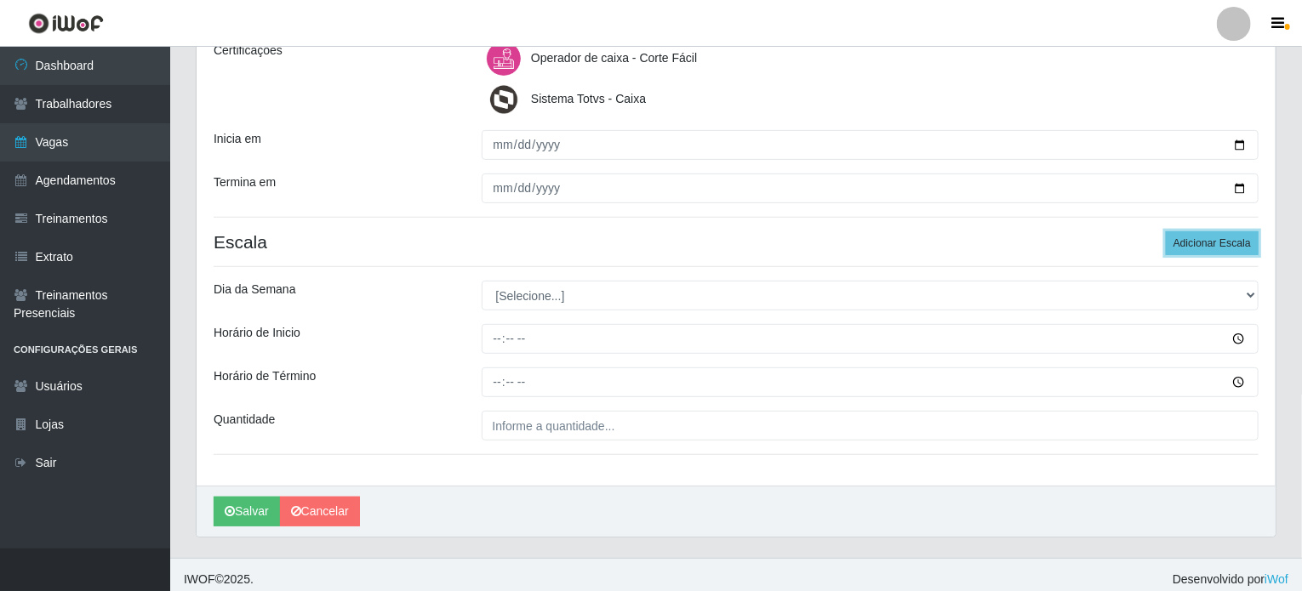
scroll to position [255, 0]
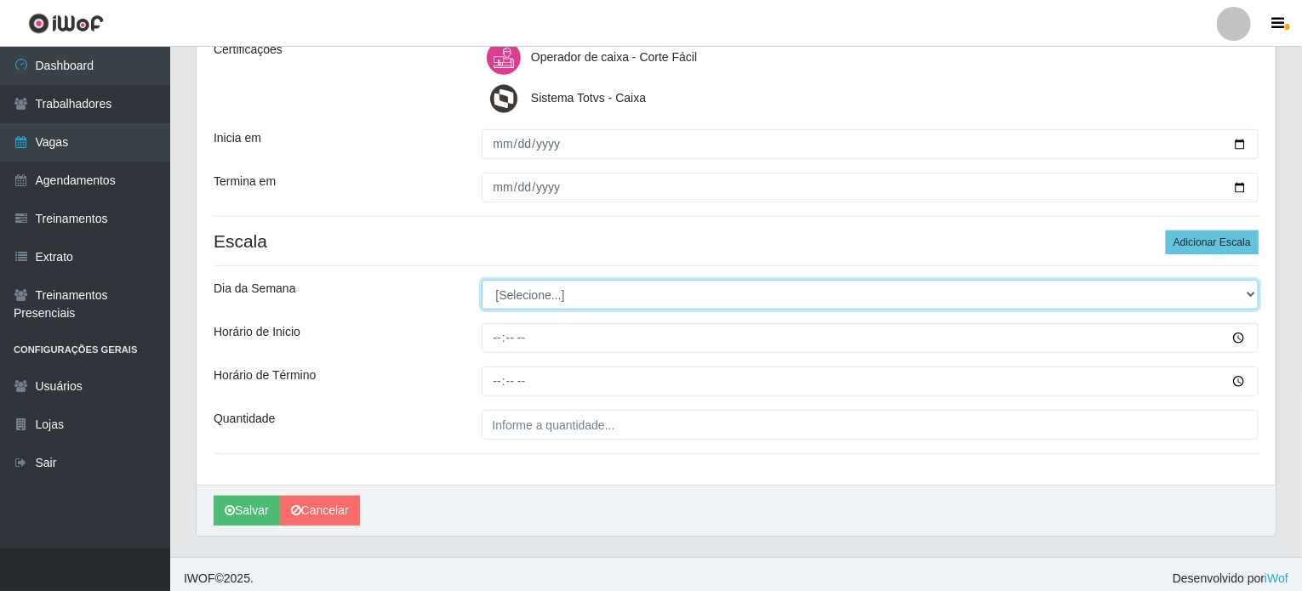
click at [528, 295] on select "[Selecione...] Segunda Terça Quarta Quinta Sexta Sábado Domingo" at bounding box center [871, 295] width 778 height 30
select select "3"
click at [482, 280] on select "[Selecione...] Segunda Terça Quarta Quinta Sexta Sábado Domingo" at bounding box center [871, 295] width 778 height 30
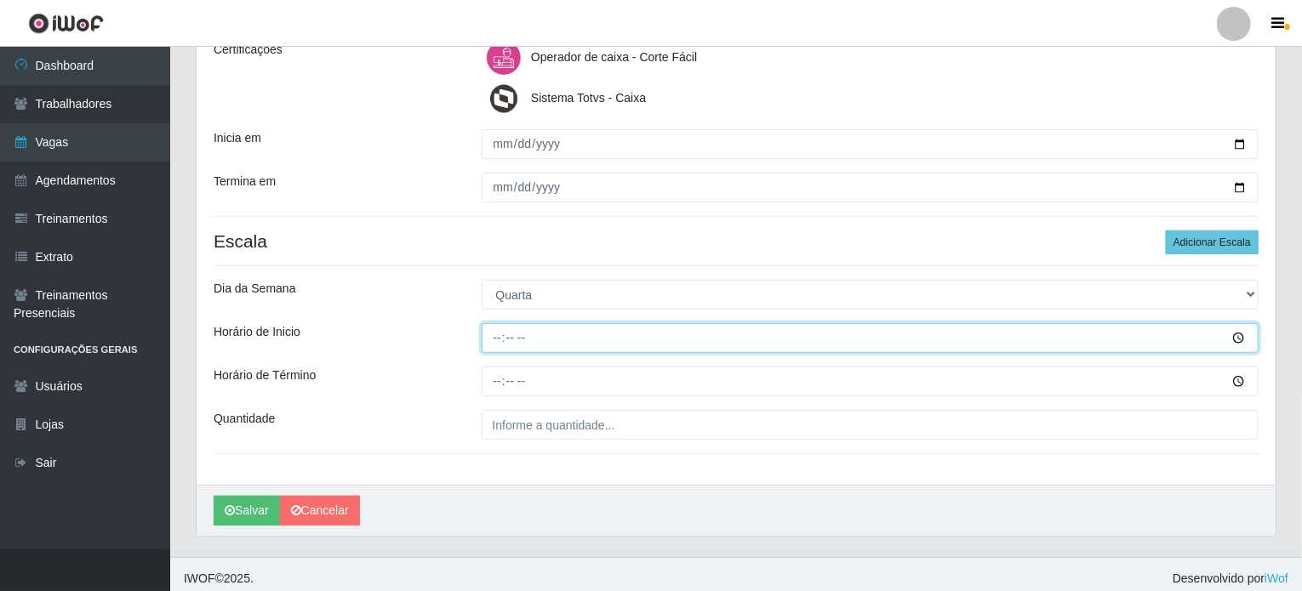
click at [498, 331] on input "Horário de Inicio" at bounding box center [871, 338] width 778 height 30
click at [499, 339] on input "07:00" at bounding box center [871, 338] width 778 height 30
type input "08:00"
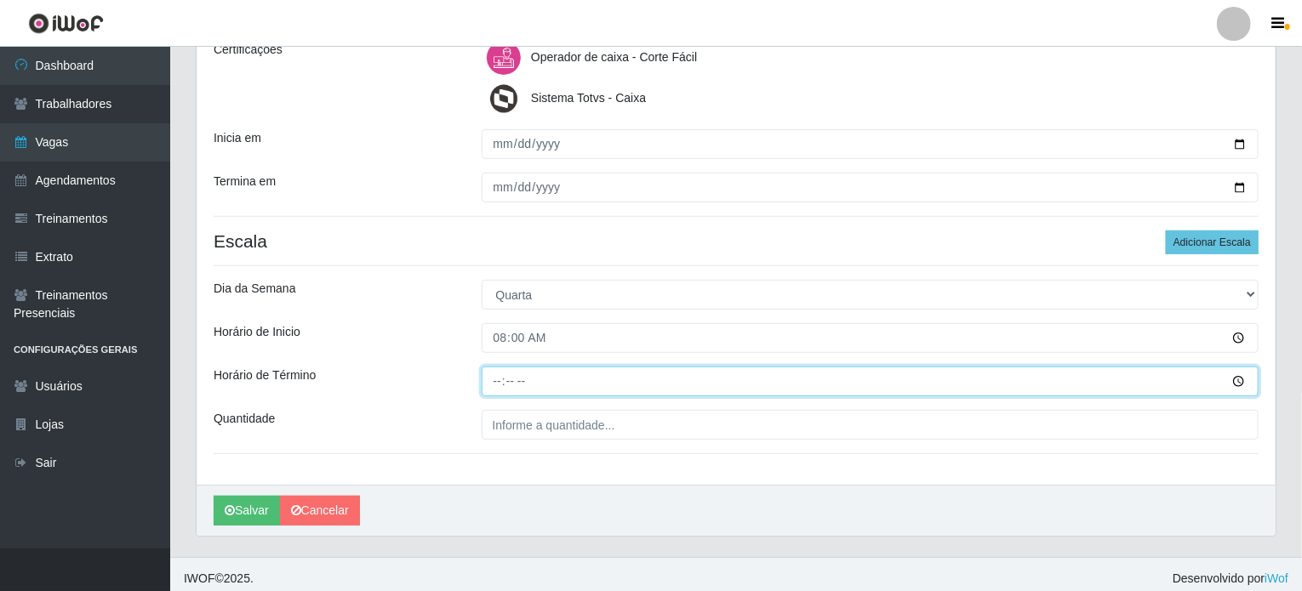
click at [496, 376] on input "Horário de Término" at bounding box center [871, 382] width 778 height 30
type input "14:00"
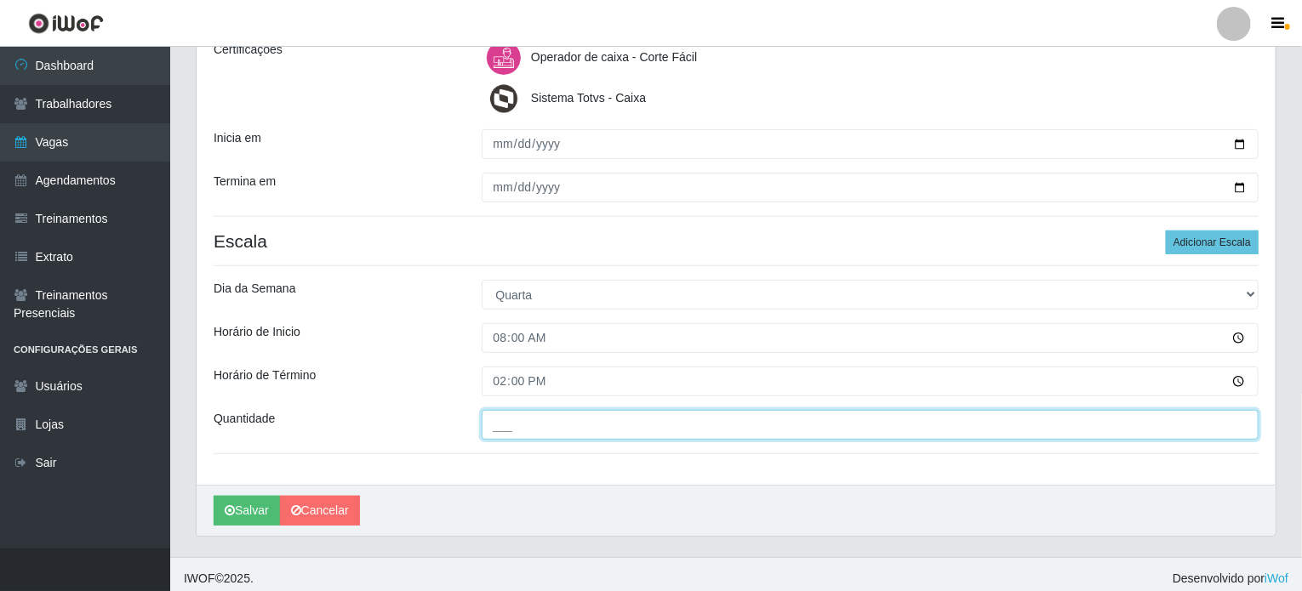
click at [522, 423] on input "___" at bounding box center [871, 425] width 778 height 30
type input "01_"
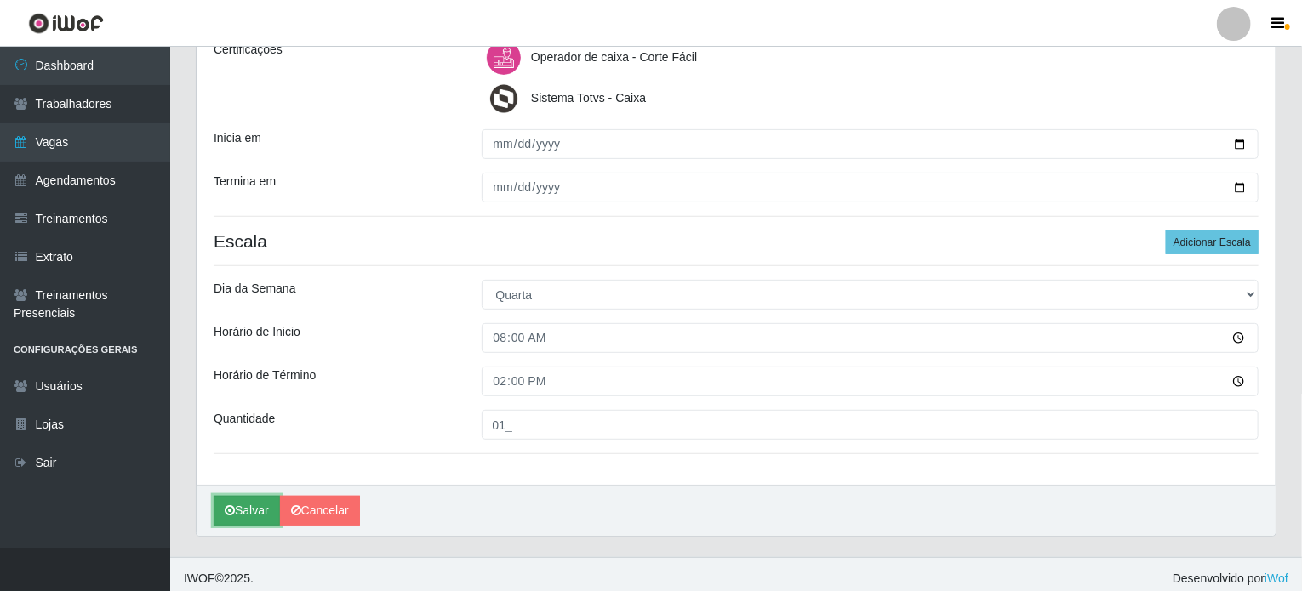
click at [233, 510] on icon "submit" at bounding box center [230, 510] width 10 height 12
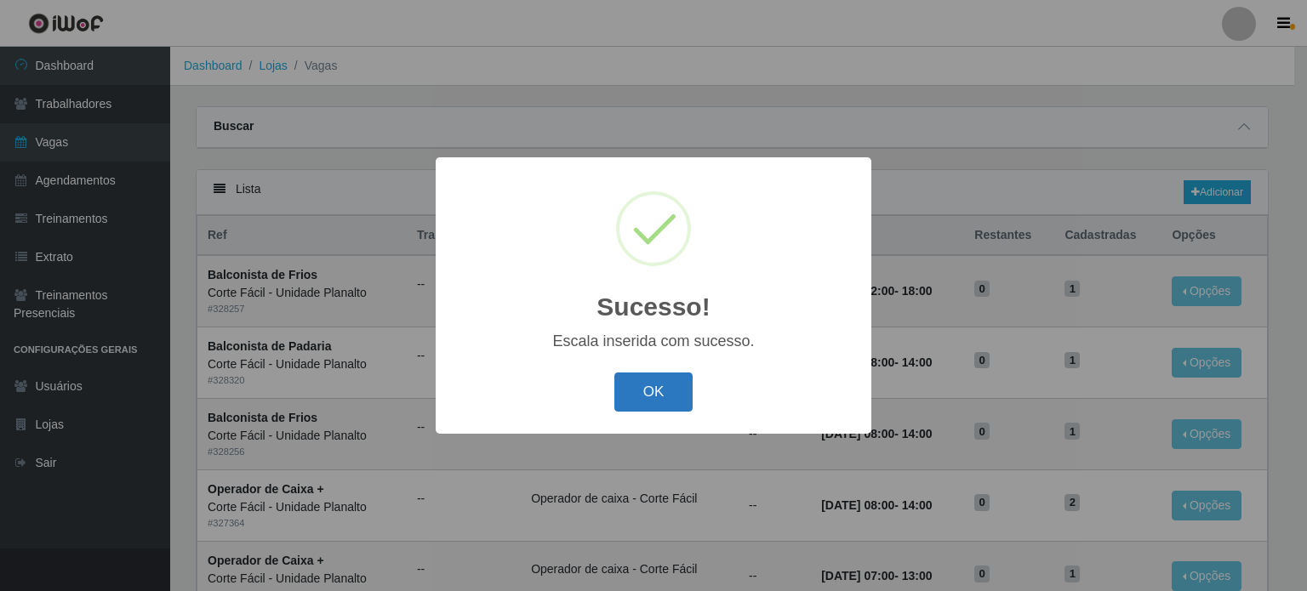
click at [647, 389] on button "OK" at bounding box center [653, 393] width 79 height 40
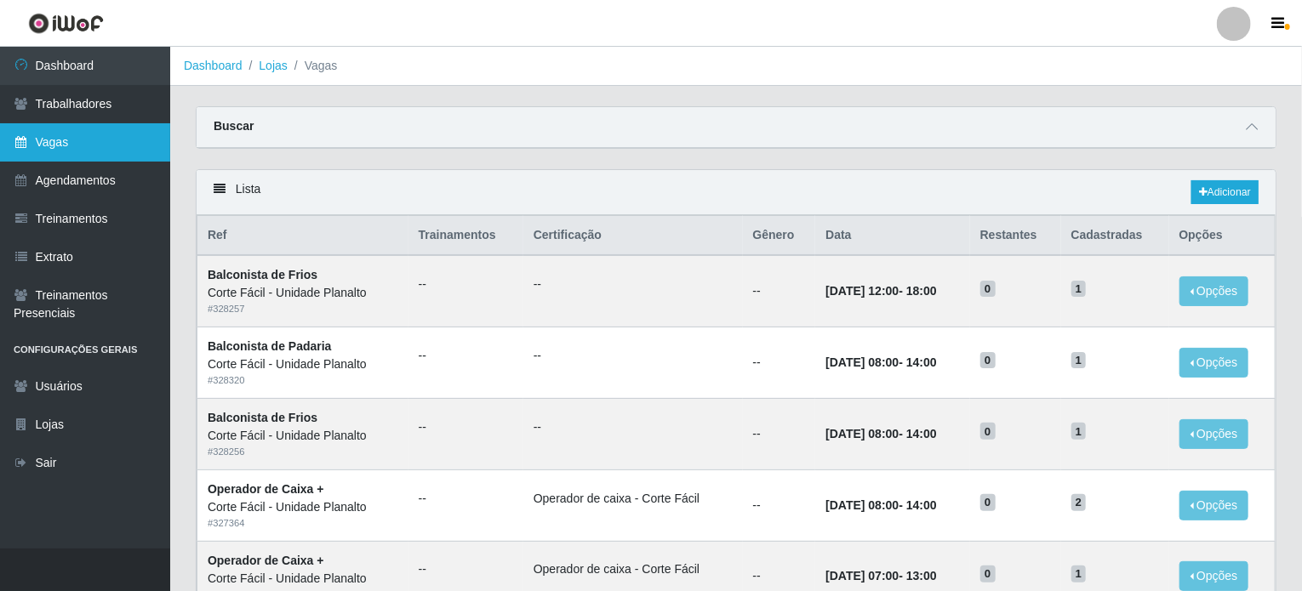
click at [94, 140] on link "Vagas" at bounding box center [85, 142] width 170 height 38
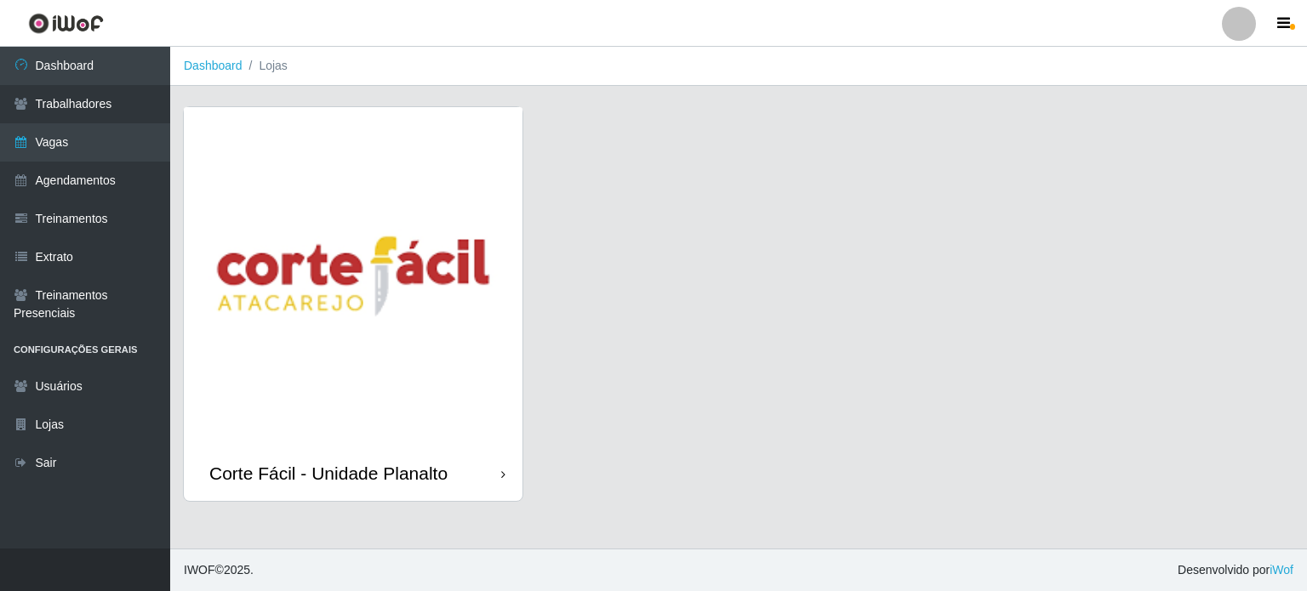
click at [326, 282] on img at bounding box center [353, 276] width 339 height 339
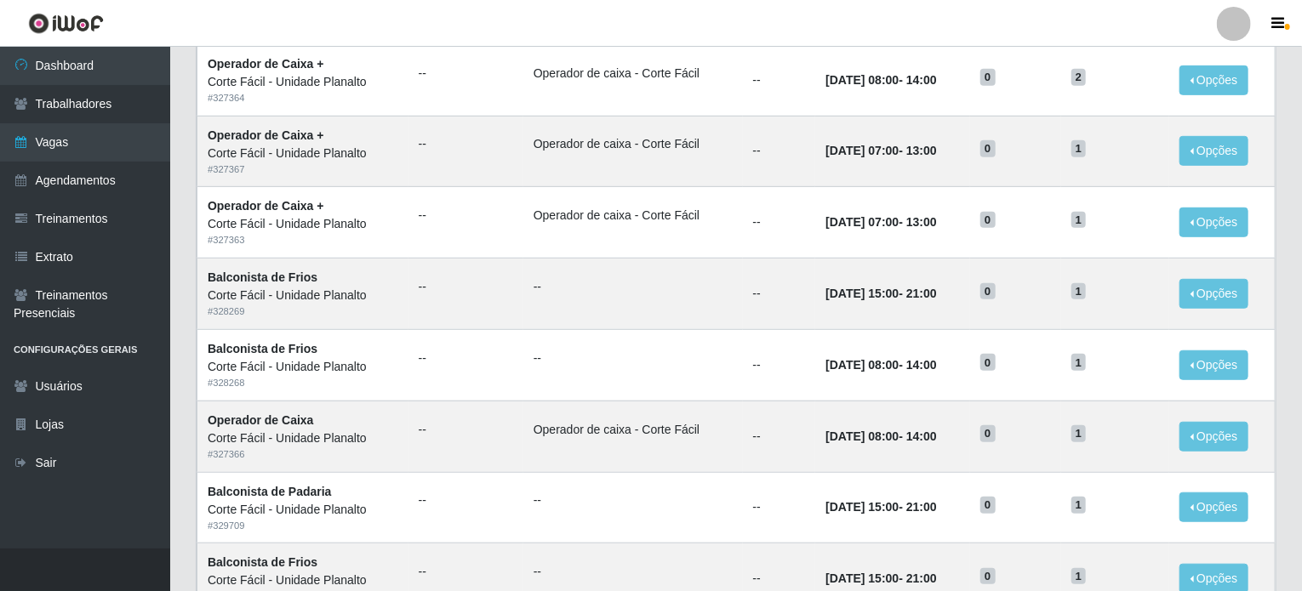
scroll to position [845, 0]
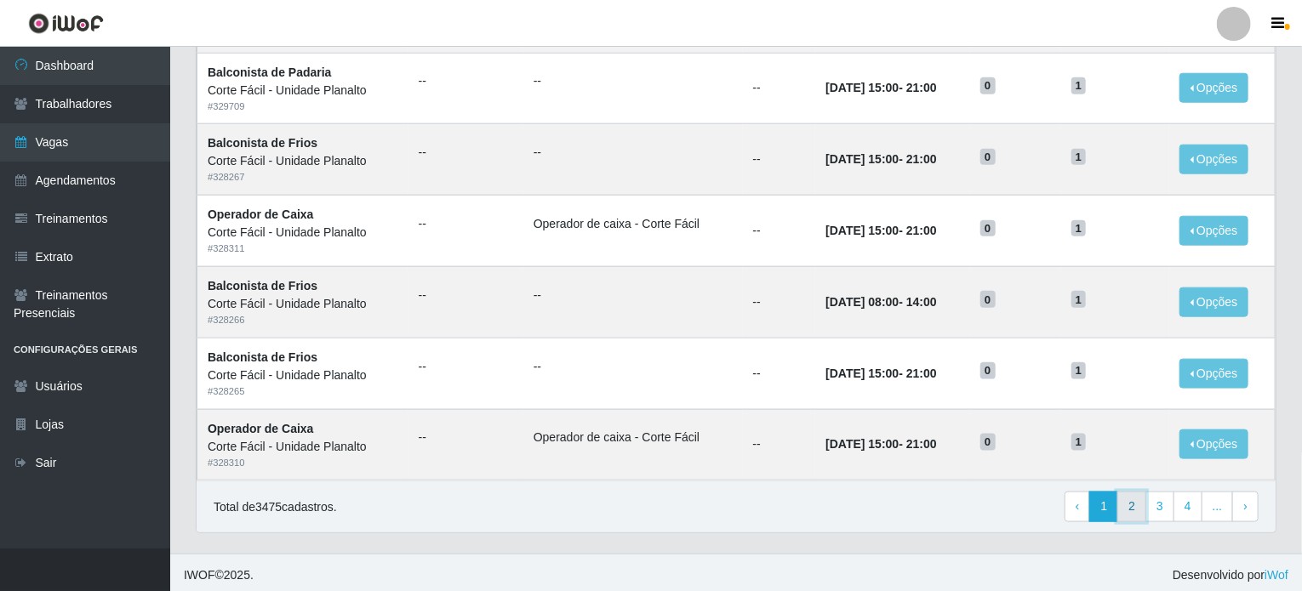
click at [1133, 500] on link "2" at bounding box center [1131, 507] width 29 height 31
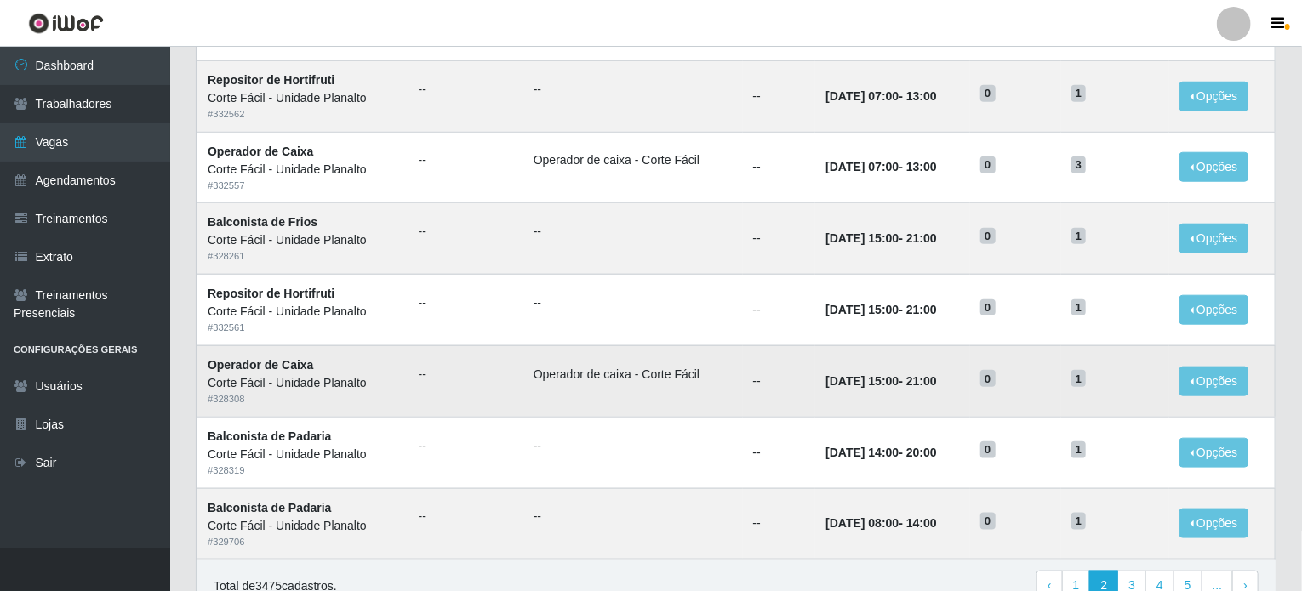
scroll to position [845, 0]
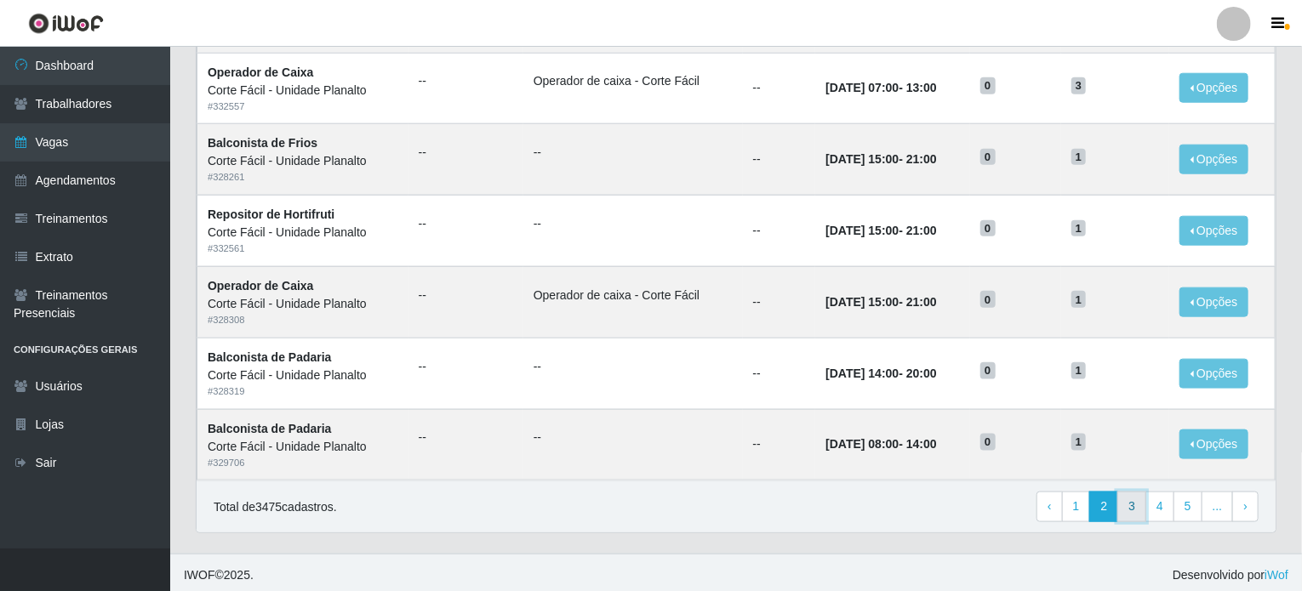
click at [1134, 504] on link "3" at bounding box center [1131, 507] width 29 height 31
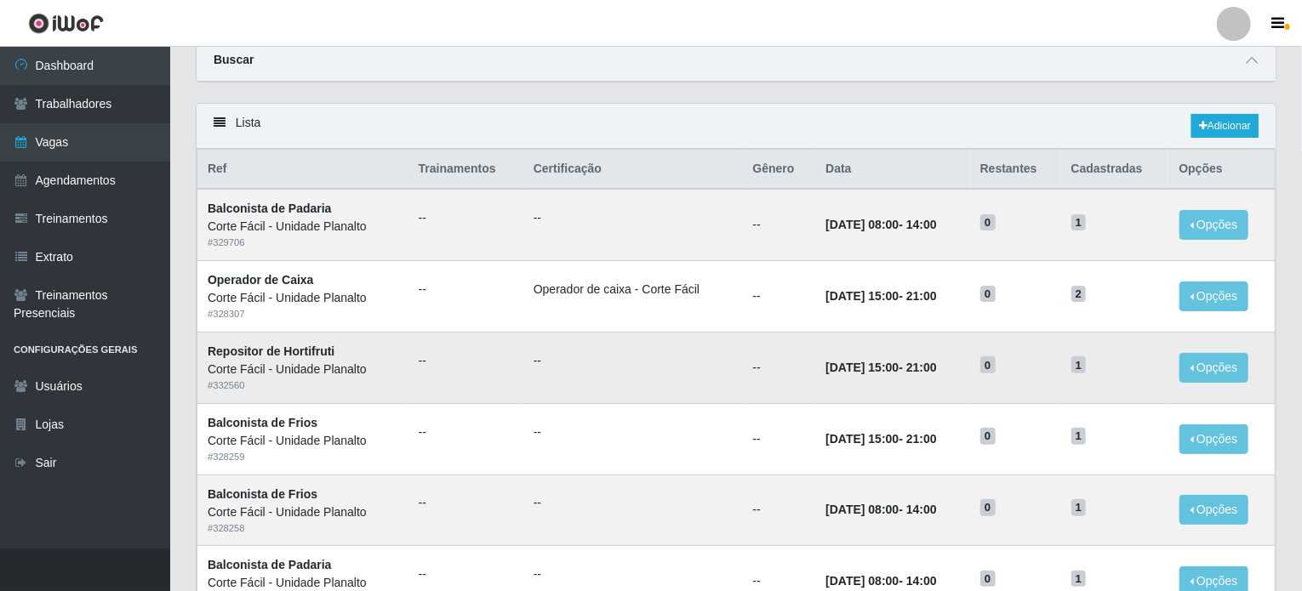
scroll to position [85, 0]
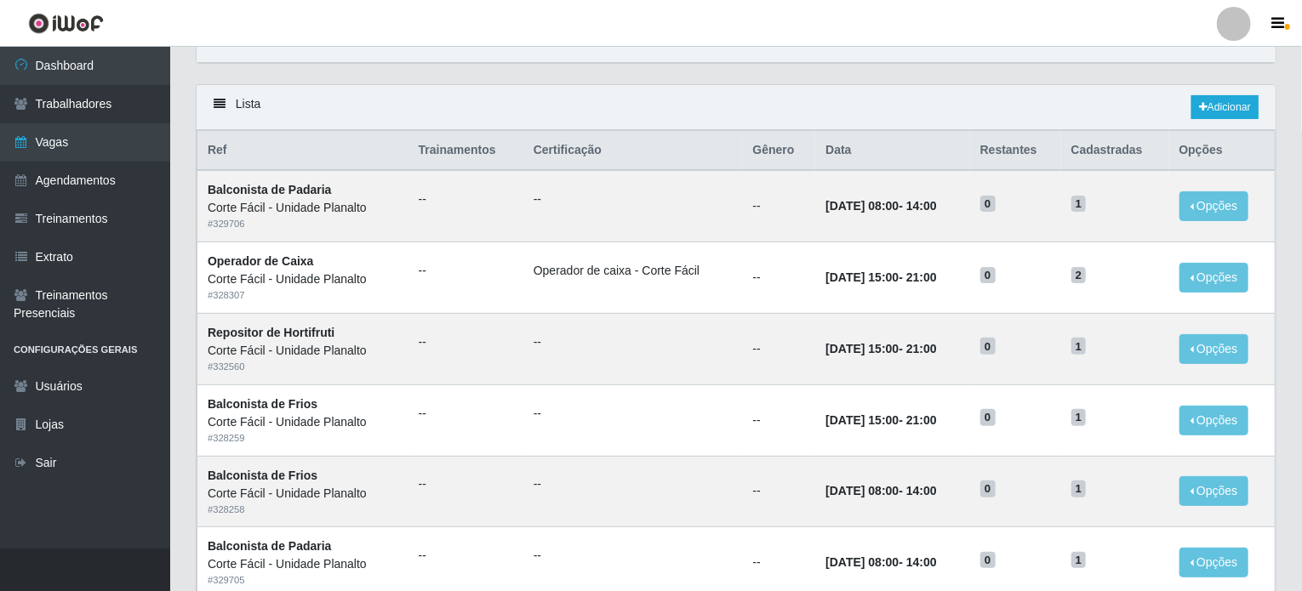
click at [65, 30] on img at bounding box center [66, 23] width 76 height 21
click at [68, 19] on img at bounding box center [66, 23] width 76 height 21
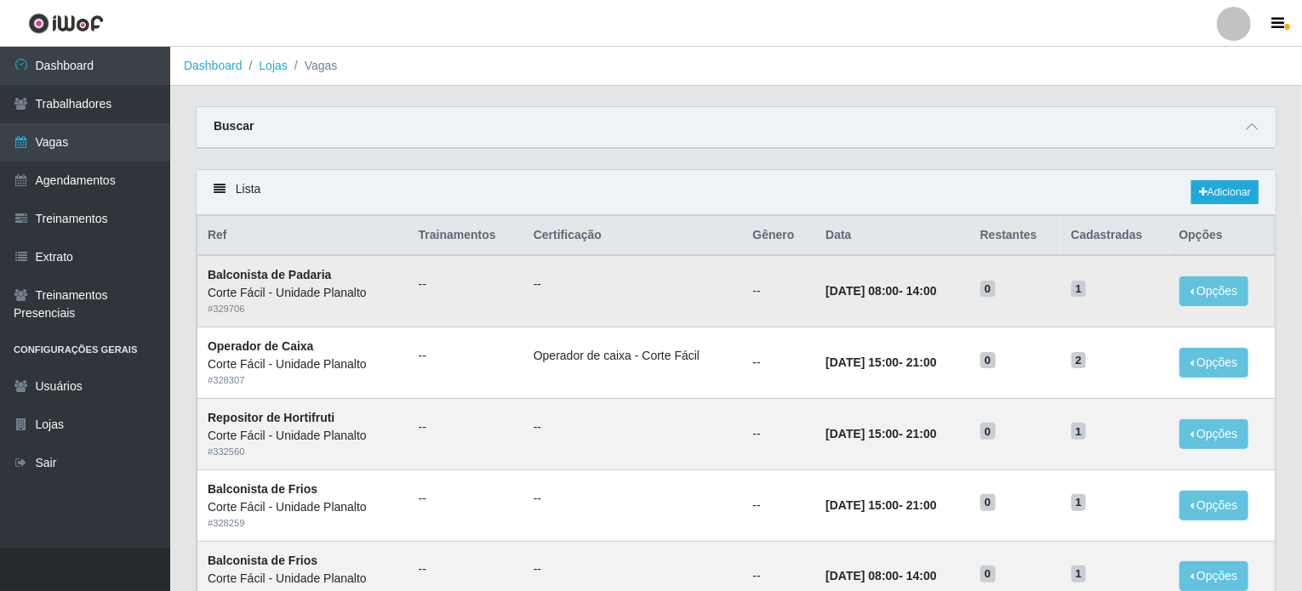
scroll to position [0, 0]
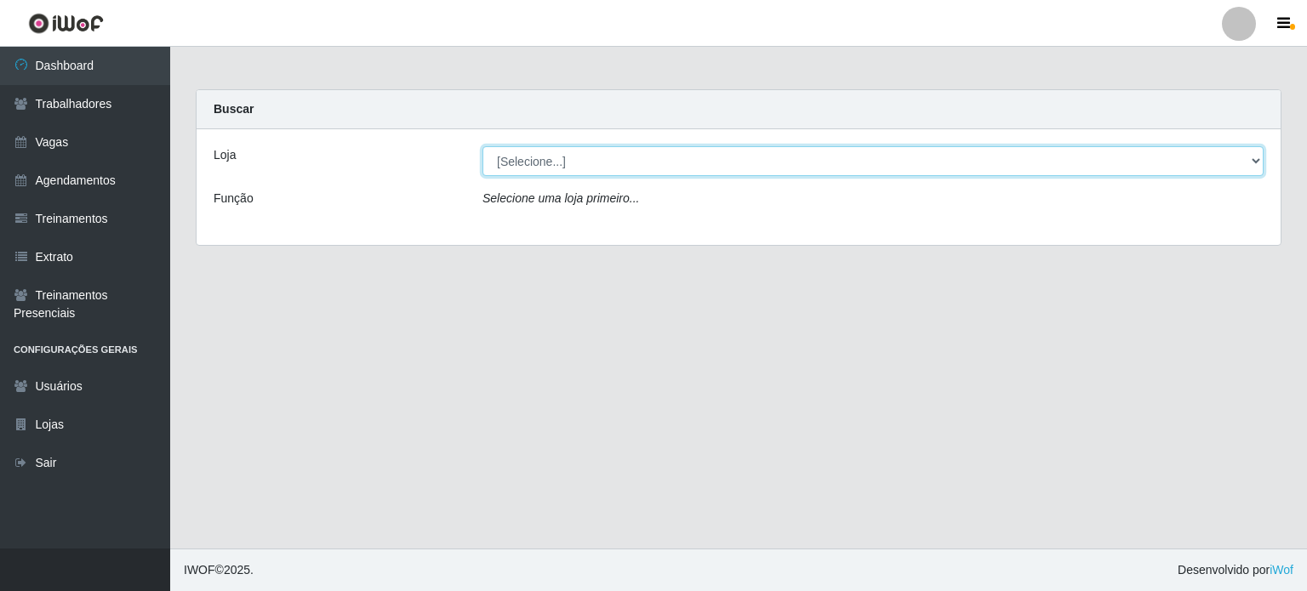
click at [538, 162] on select "[Selecione...] Corte Fácil - Unidade Planalto" at bounding box center [872, 161] width 781 height 30
select select "202"
click at [482, 146] on select "[Selecione...] Corte Fácil - Unidade Planalto" at bounding box center [872, 161] width 781 height 30
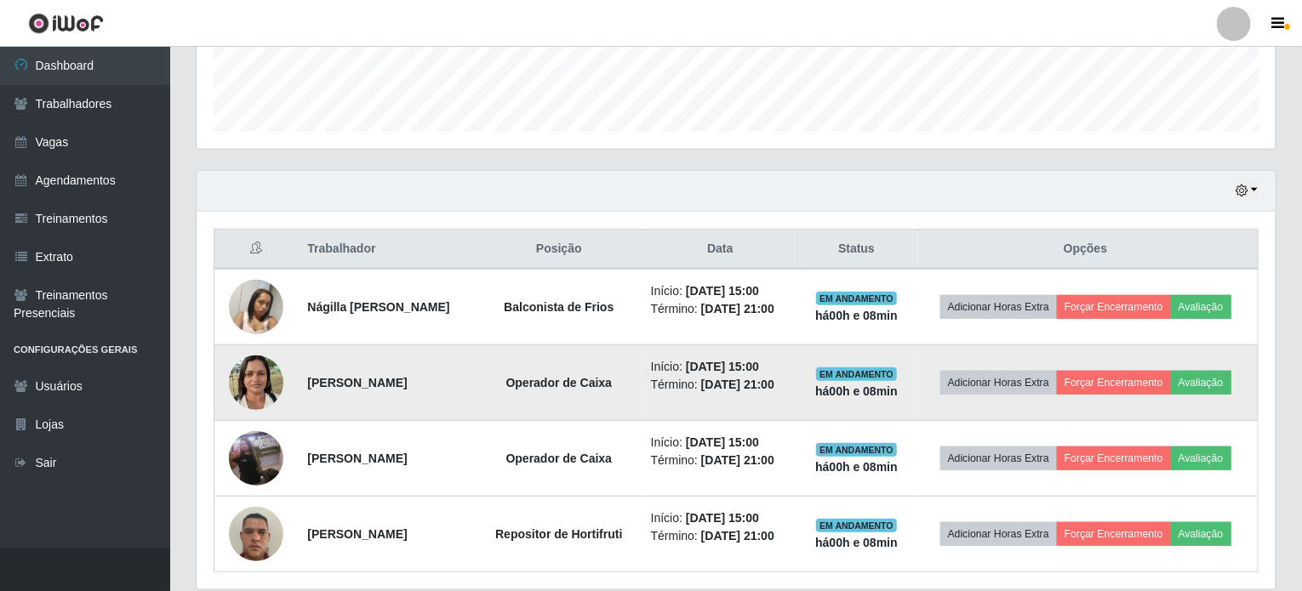
scroll to position [534, 0]
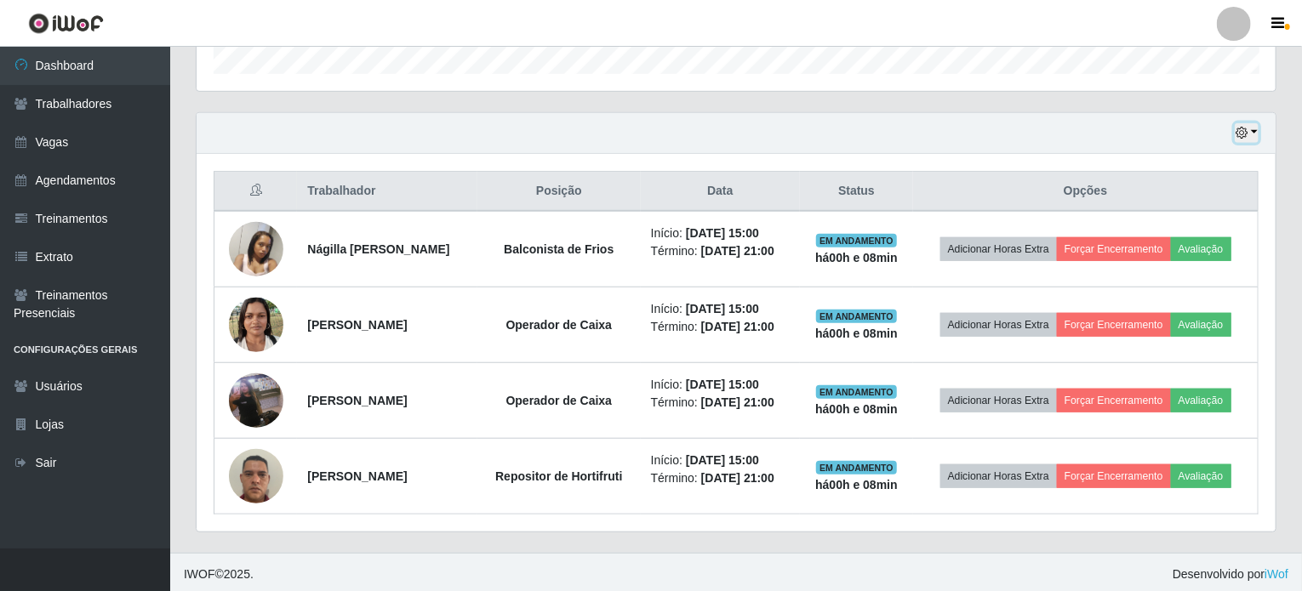
click at [1257, 129] on button "button" at bounding box center [1246, 133] width 24 height 20
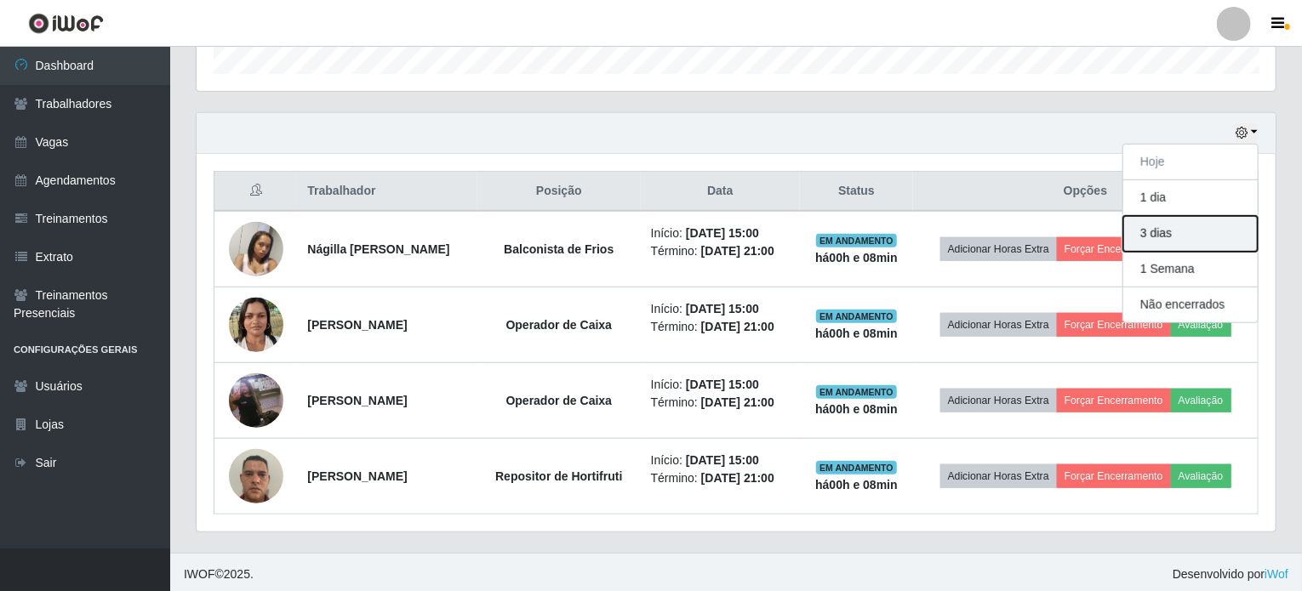
click at [1175, 237] on button "3 dias" at bounding box center [1190, 234] width 134 height 36
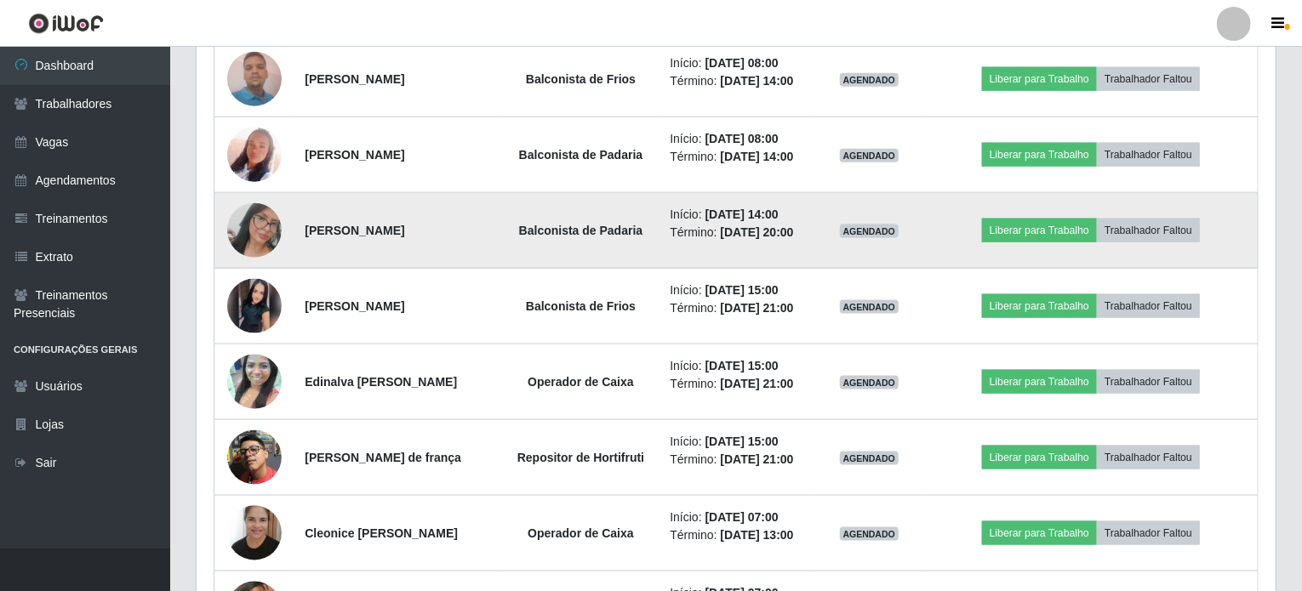
scroll to position [1045, 0]
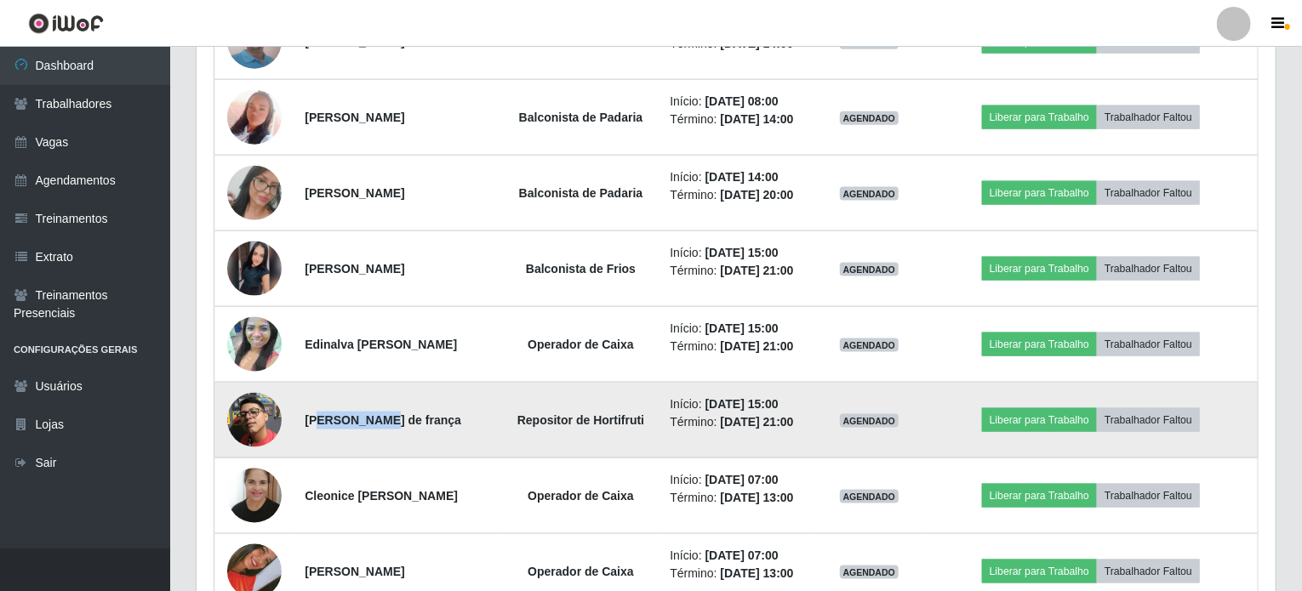
drag, startPoint x: 311, startPoint y: 414, endPoint x: 367, endPoint y: 407, distance: 55.7
click at [367, 413] on strong "Kleiton Xavier de frança" at bounding box center [383, 420] width 157 height 14
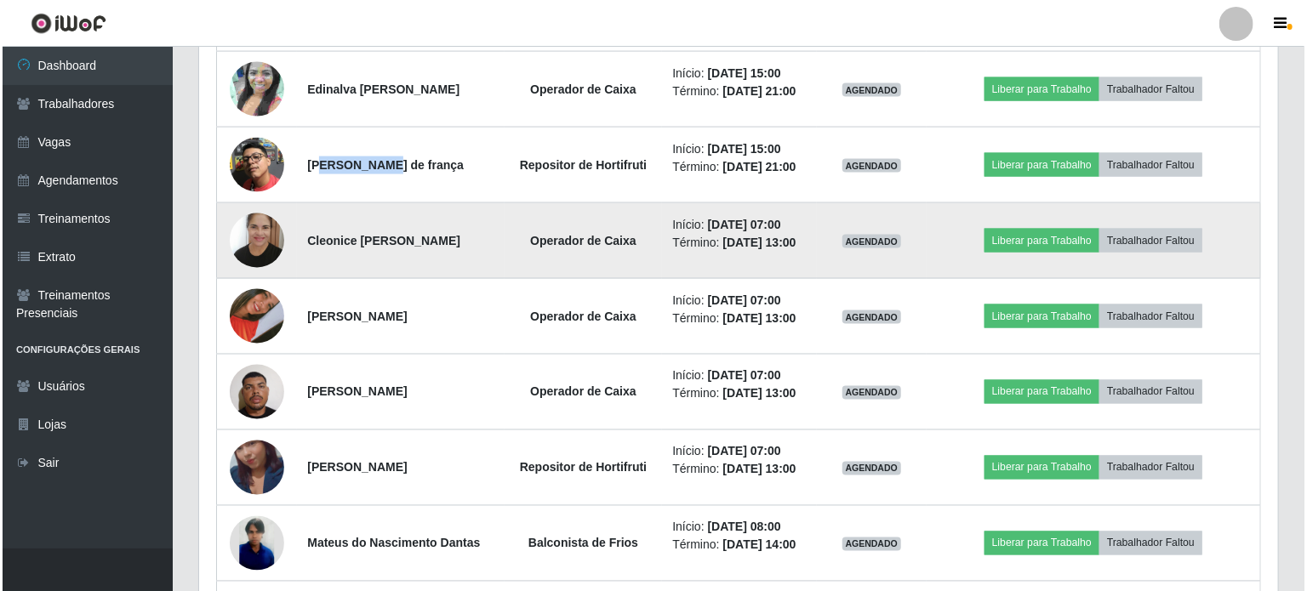
scroll to position [1385, 0]
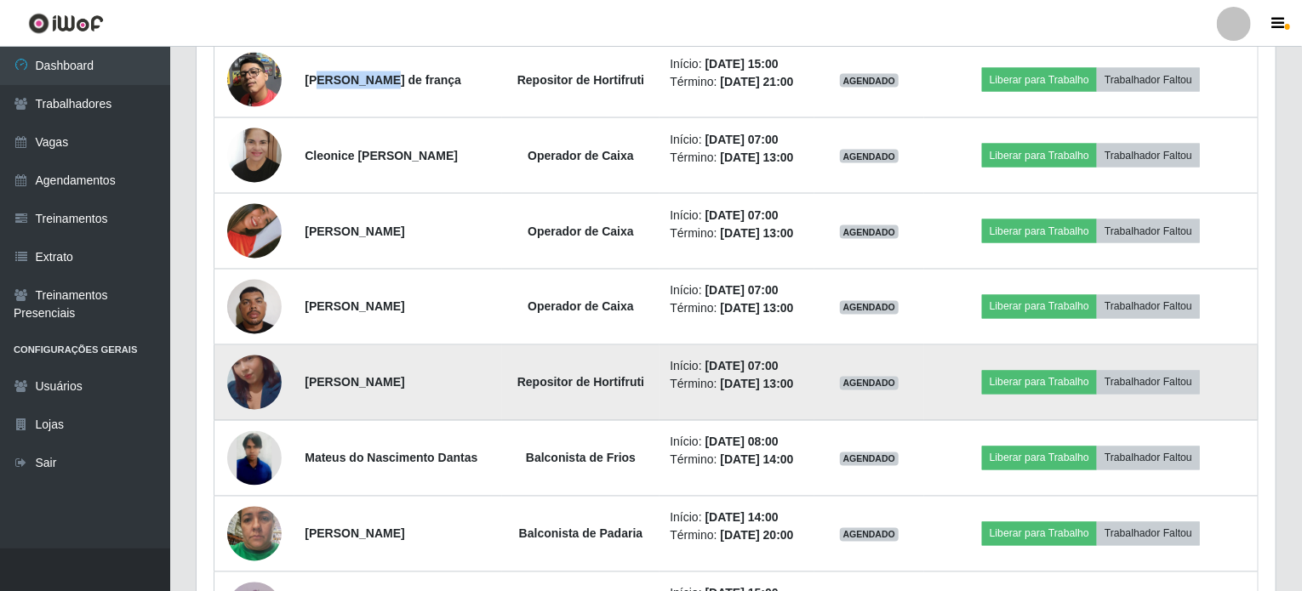
drag, startPoint x: 316, startPoint y: 381, endPoint x: 415, endPoint y: 373, distance: 99.0
click at [404, 376] on strong "Andrielly Nascimento de Melo" at bounding box center [355, 383] width 100 height 14
click at [255, 371] on img at bounding box center [254, 382] width 54 height 97
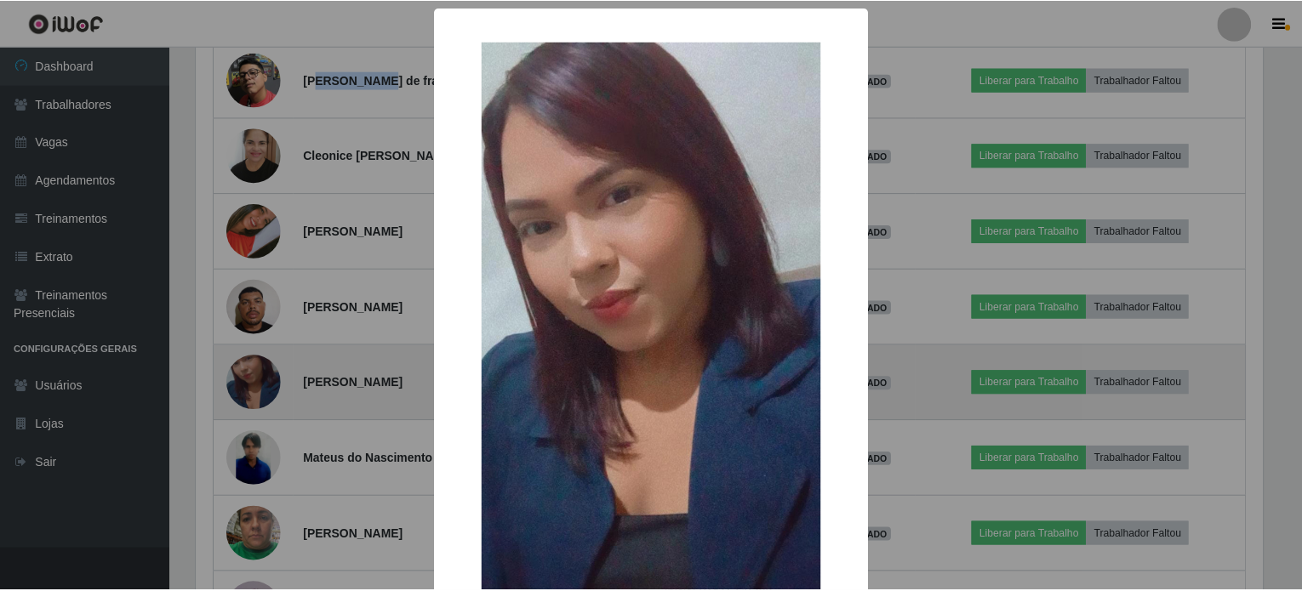
scroll to position [353, 1072]
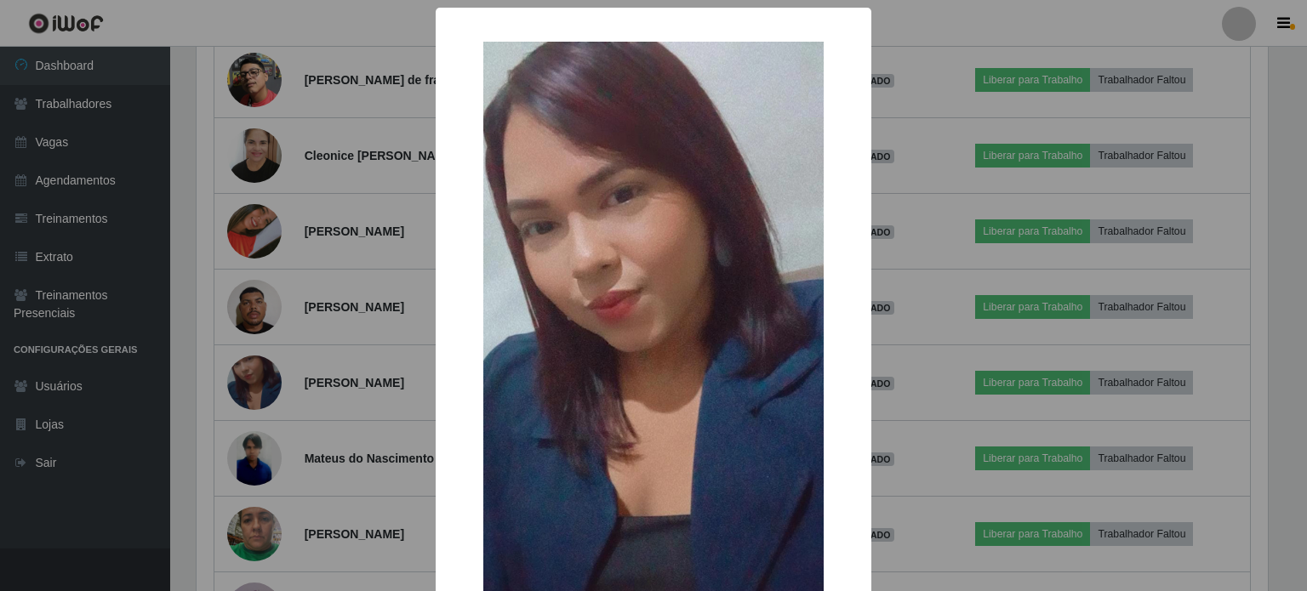
click at [347, 377] on div "× OK Cancel" at bounding box center [653, 295] width 1307 height 591
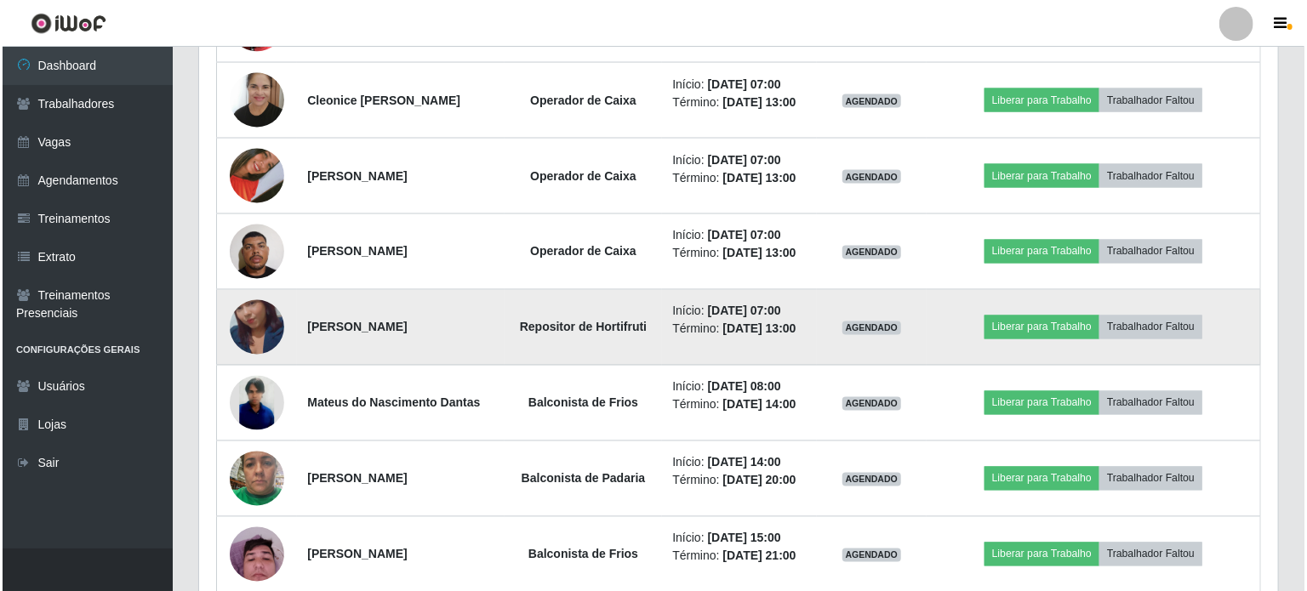
scroll to position [1470, 0]
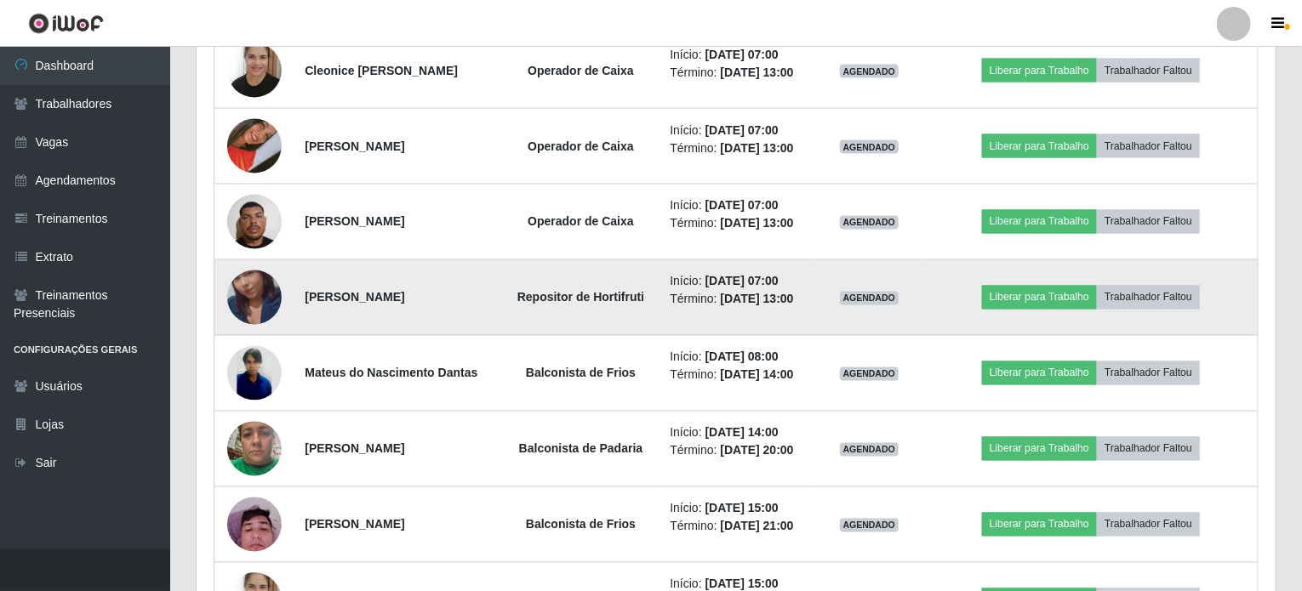
click at [251, 288] on img at bounding box center [254, 297] width 54 height 97
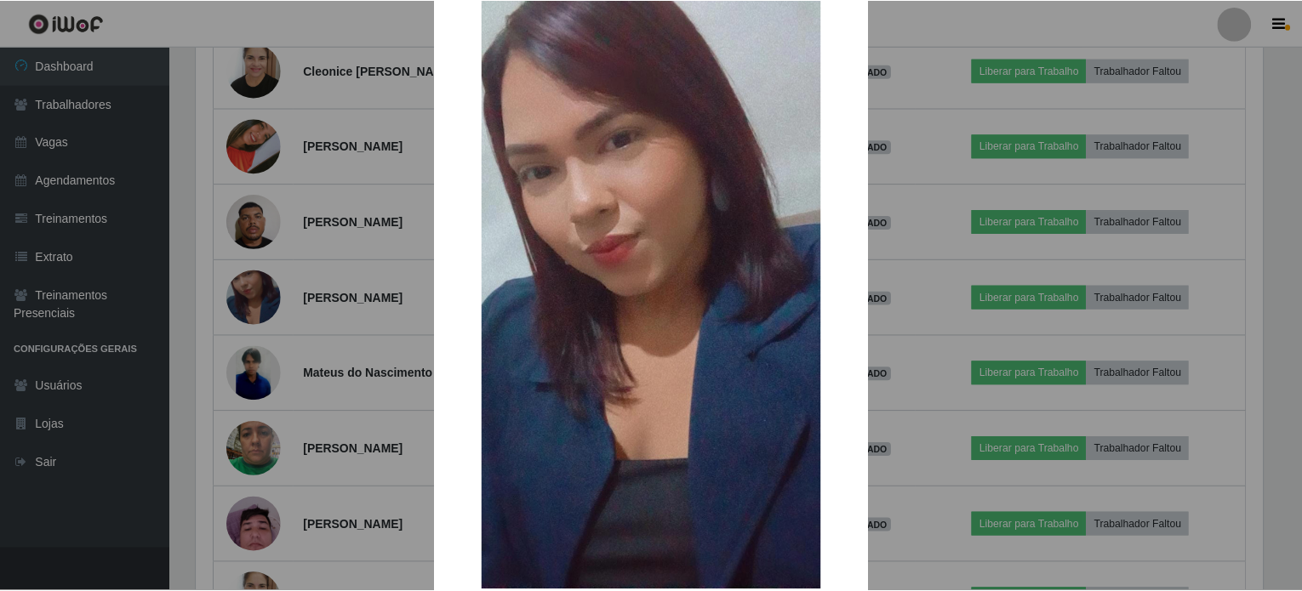
scroll to position [85, 0]
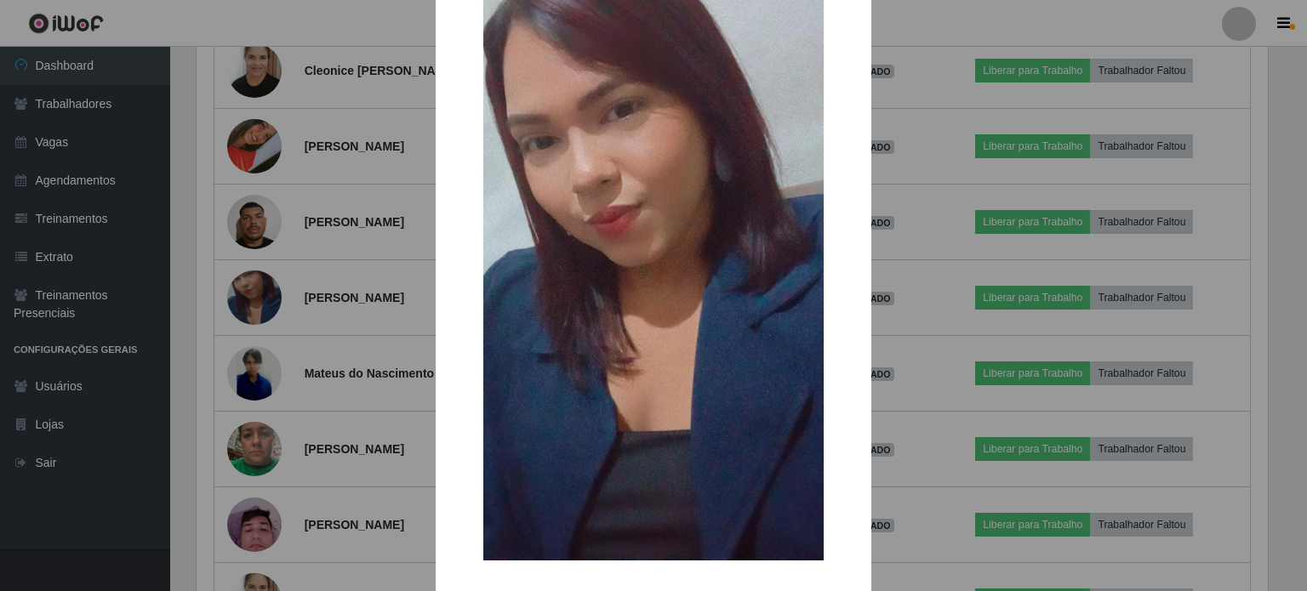
click at [371, 302] on div "× OK Cancel" at bounding box center [653, 295] width 1307 height 591
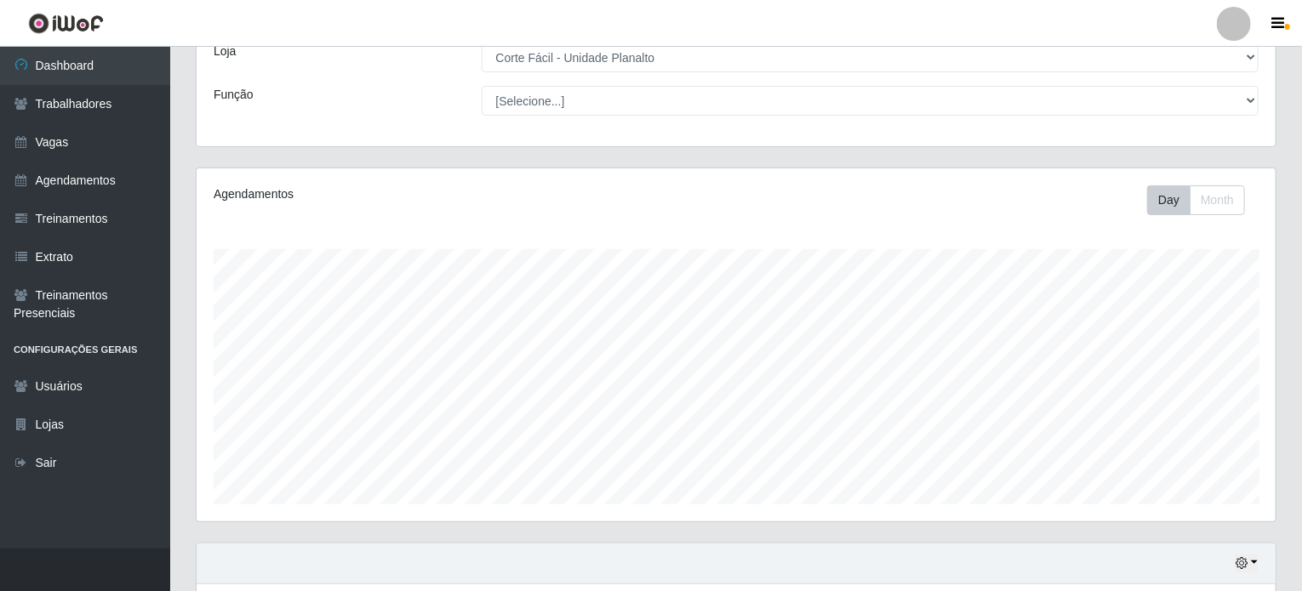
scroll to position [23, 0]
